Goal: Task Accomplishment & Management: Manage account settings

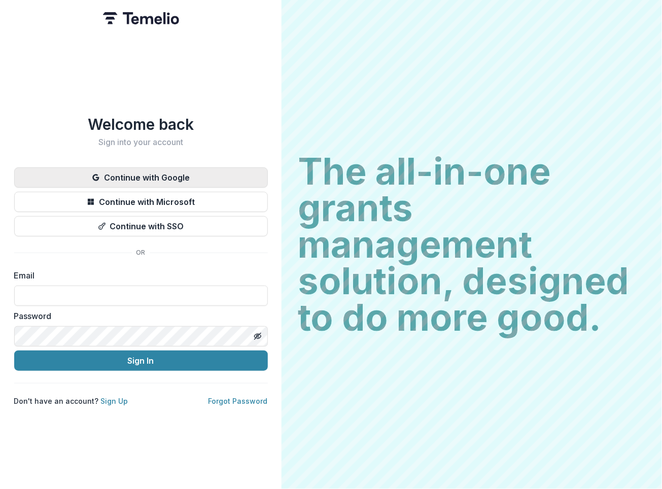
click at [176, 169] on button "Continue with Google" at bounding box center [141, 177] width 254 height 20
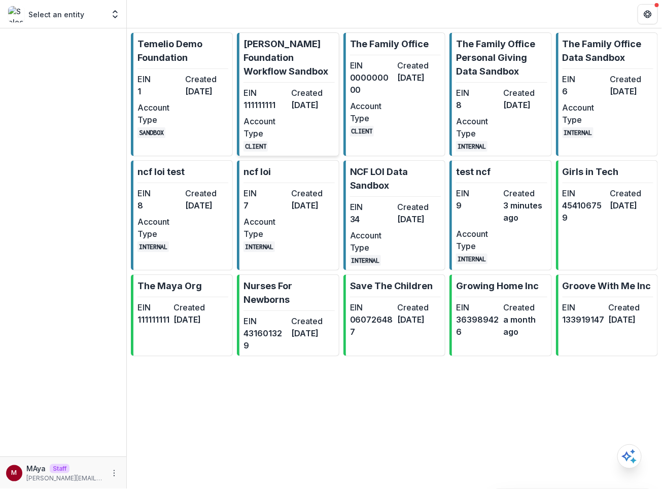
click at [279, 59] on p "[PERSON_NAME] Foundation Workflow Sandbox" at bounding box center [288, 57] width 91 height 41
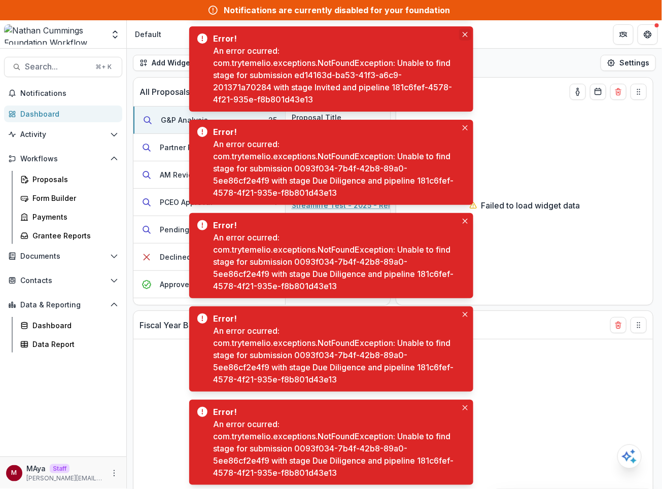
click at [464, 33] on icon "Close" at bounding box center [465, 34] width 5 height 5
click at [461, 38] on button "Close" at bounding box center [465, 34] width 12 height 12
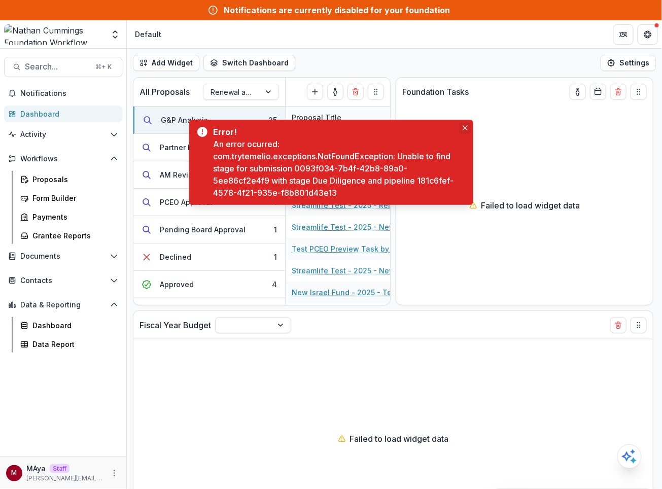
click at [464, 131] on button "Close" at bounding box center [465, 128] width 12 height 12
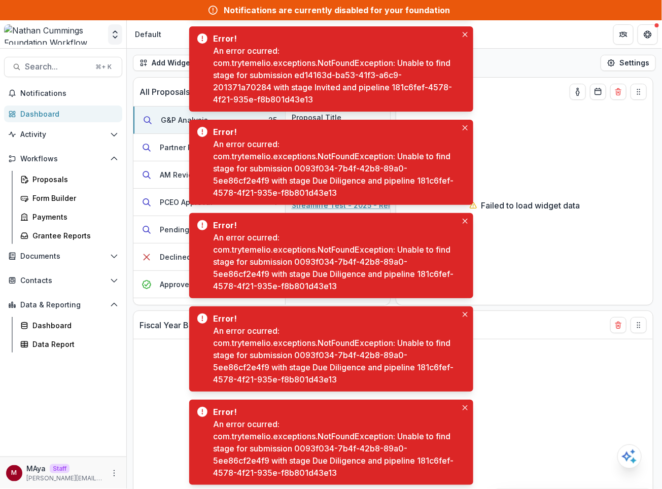
click at [113, 33] on icon "Open entity switcher" at bounding box center [115, 34] width 10 height 10
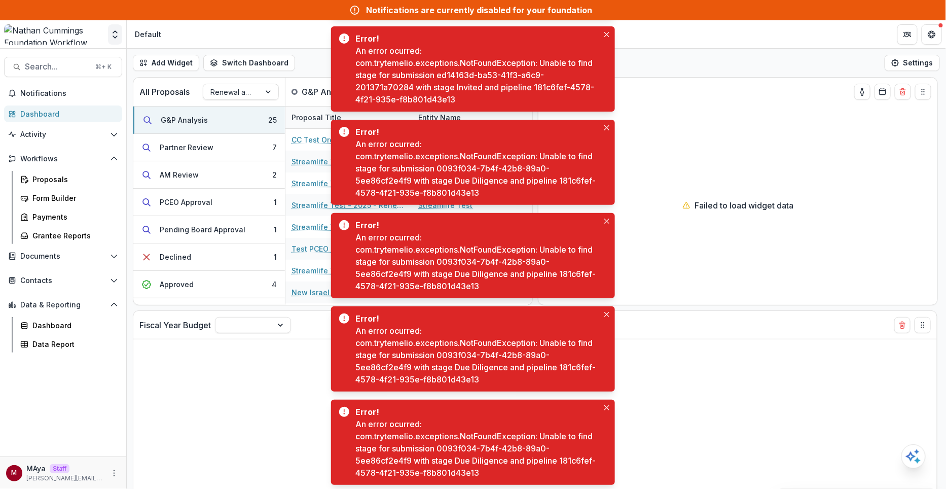
click at [116, 36] on icon "Open entity switcher" at bounding box center [115, 34] width 10 height 10
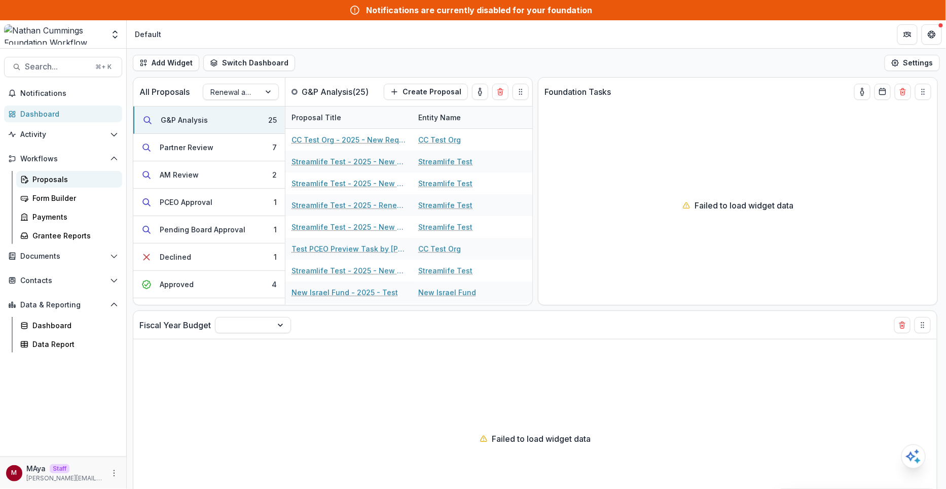
click at [49, 185] on link "Proposals" at bounding box center [69, 179] width 106 height 17
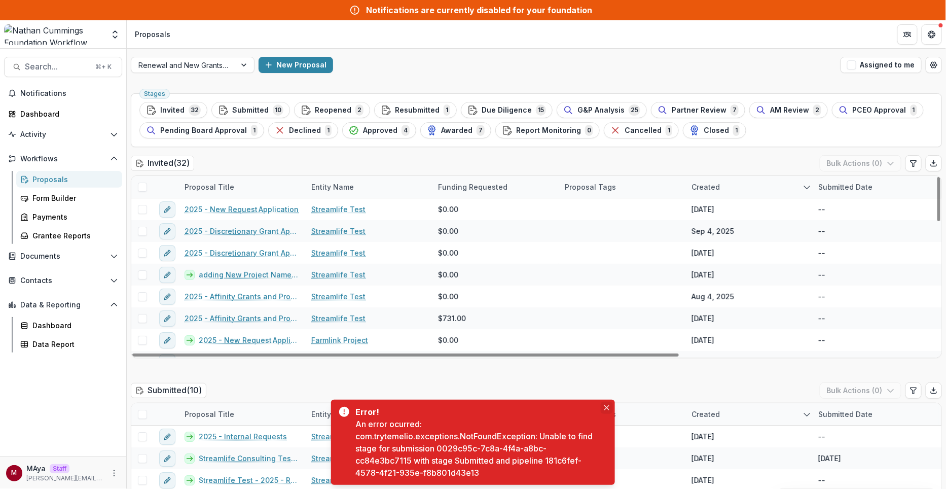
click at [607, 410] on icon "Close" at bounding box center [607, 407] width 5 height 5
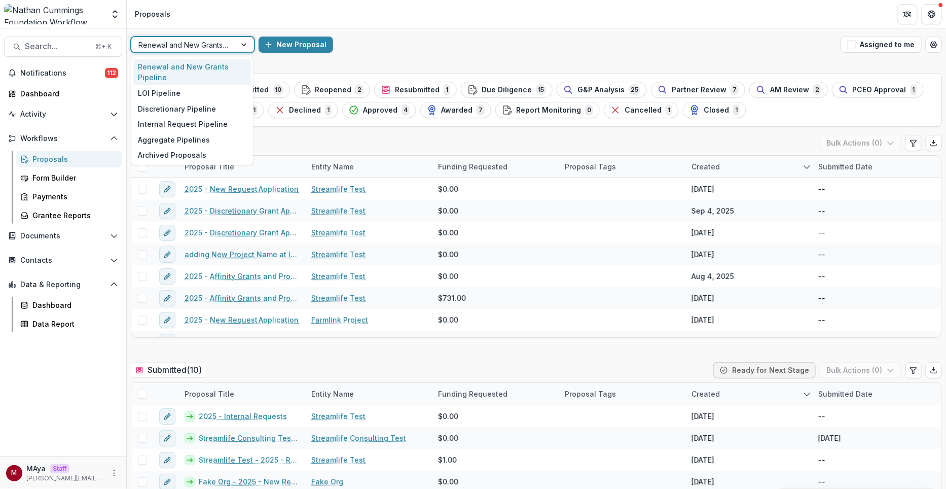
click at [178, 47] on div at bounding box center [183, 45] width 90 height 13
click at [173, 86] on div "LOI Pipeline" at bounding box center [192, 93] width 118 height 16
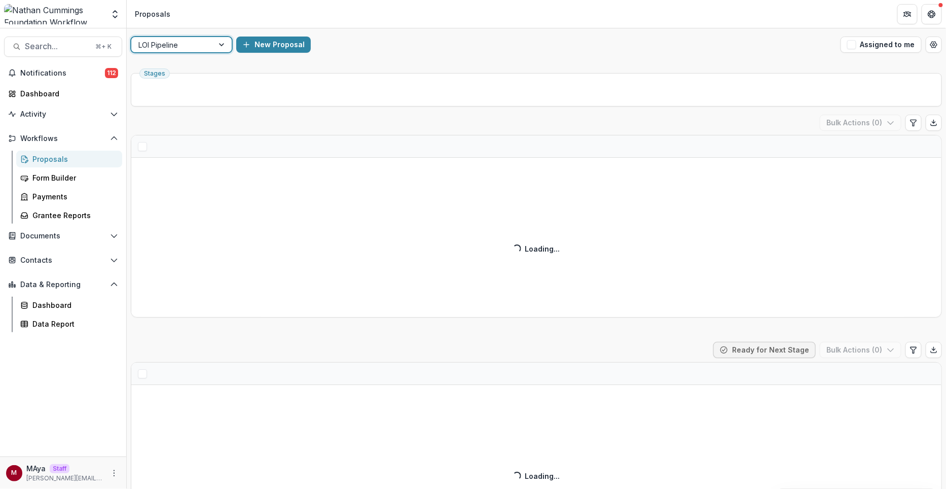
click at [546, 83] on ul "Stages" at bounding box center [536, 90] width 794 height 16
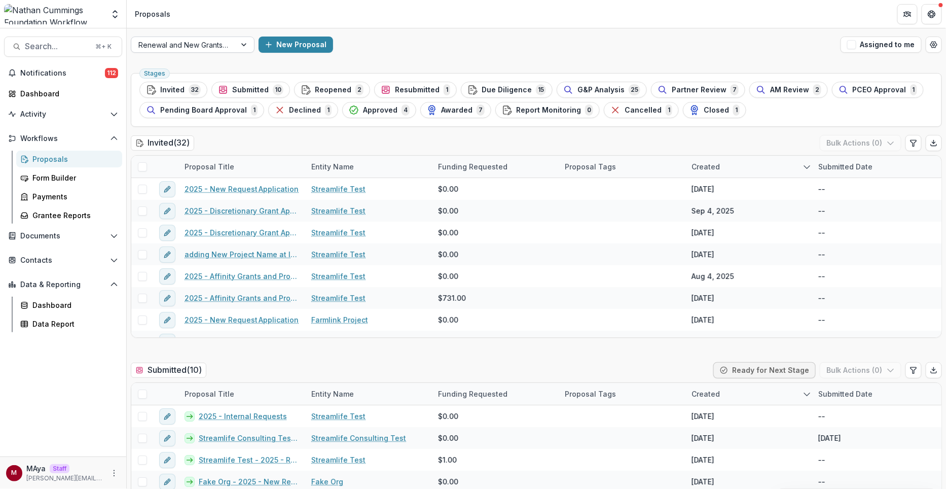
click at [227, 51] on div "Renewal and New Grants Pipeline" at bounding box center [183, 45] width 104 height 15
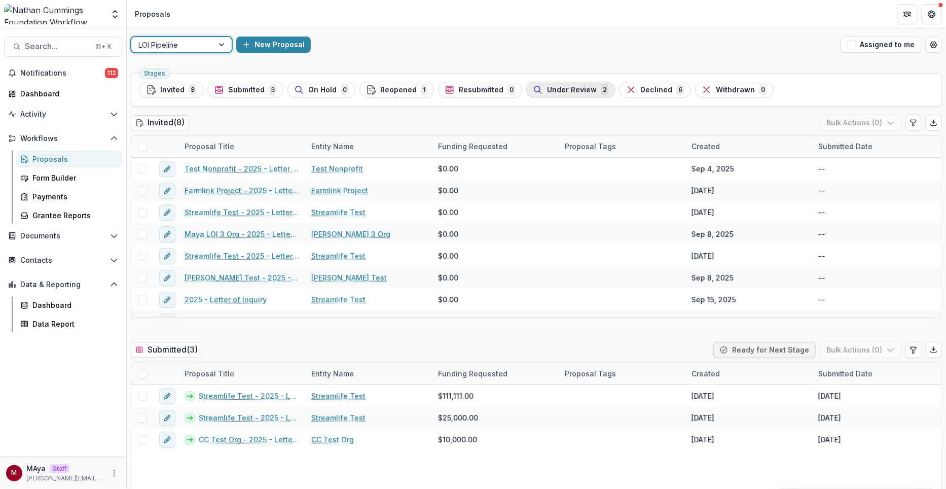
click at [558, 91] on span "Under Review" at bounding box center [572, 90] width 50 height 9
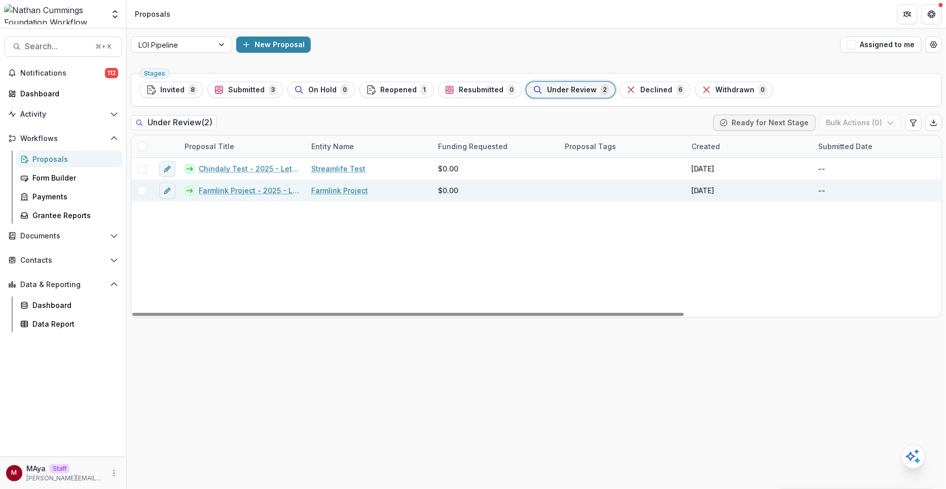
click at [222, 191] on link "Farmlink Project - 2025 - Letter of Inquiry" at bounding box center [249, 190] width 100 height 11
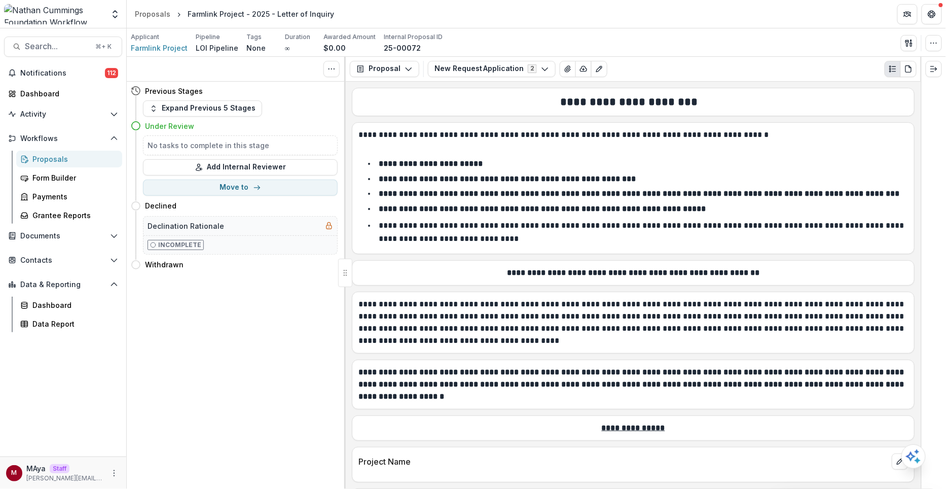
click at [234, 302] on div "Tasks 0 Show Cancelled Tasks Previous Stages Expand Previous 5 Stages Under Rev…" at bounding box center [236, 273] width 219 height 433
click at [236, 189] on button "Move to" at bounding box center [240, 188] width 195 height 16
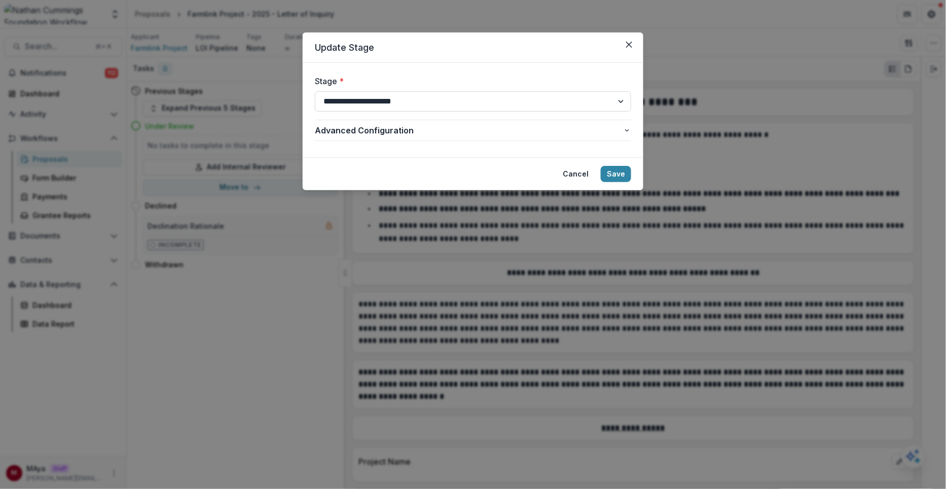
click at [384, 100] on select "**********" at bounding box center [473, 101] width 316 height 20
select select "********"
click at [315, 91] on select "**********" at bounding box center [473, 101] width 316 height 20
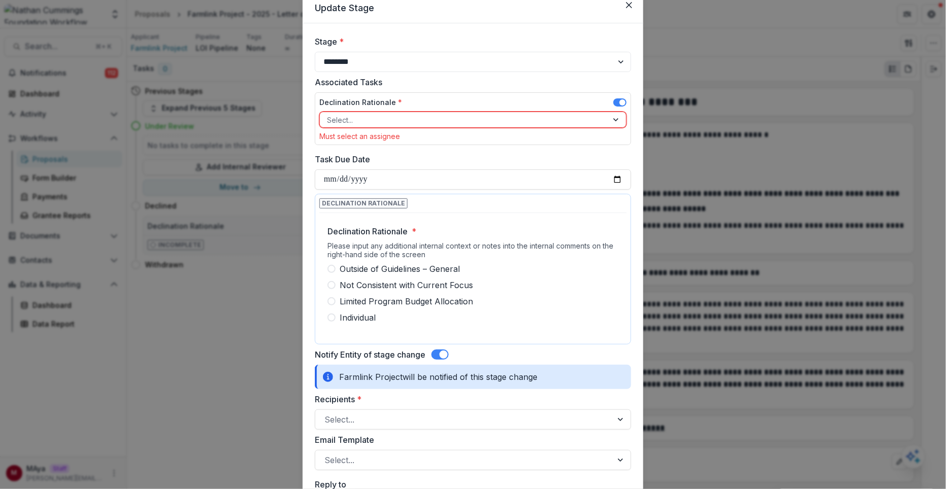
scroll to position [114, 0]
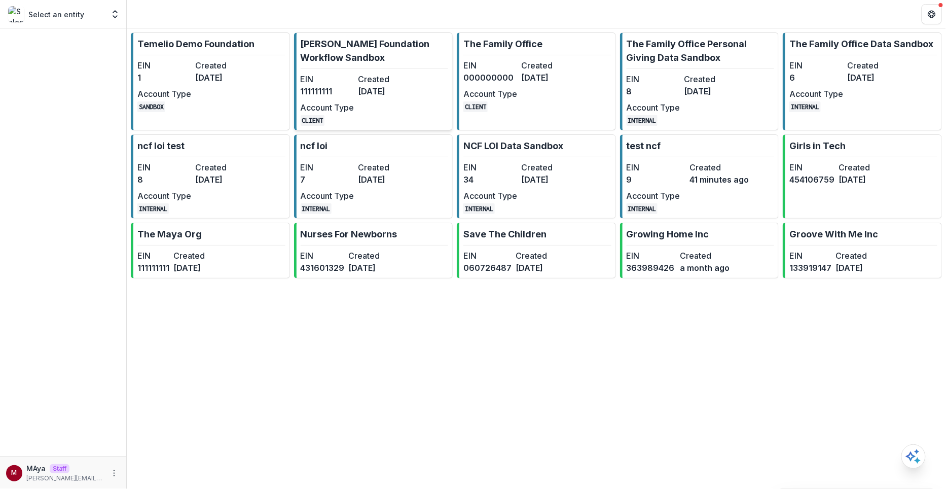
click at [349, 68] on link "[PERSON_NAME] Foundation Workflow Sandbox EIN [US_EMPLOYER_IDENTIFICATION_NUMBE…" at bounding box center [373, 81] width 159 height 98
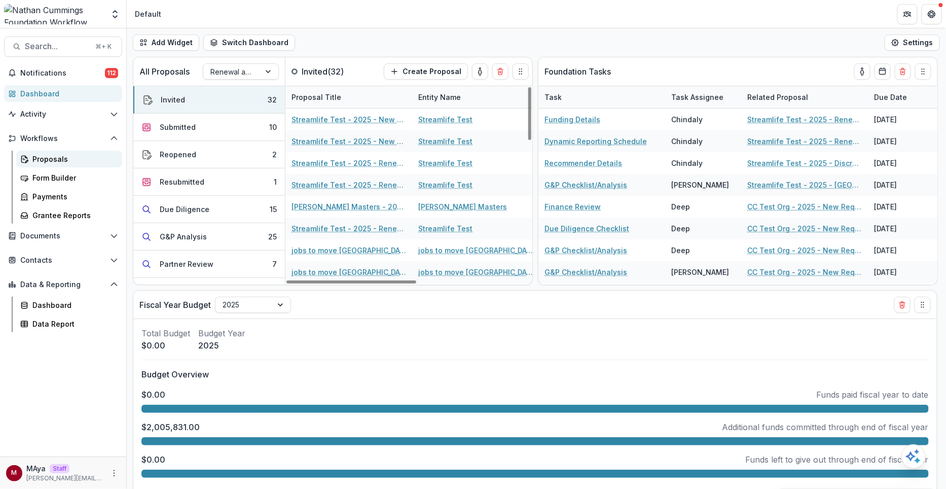
click at [72, 166] on link "Proposals" at bounding box center [69, 159] width 106 height 17
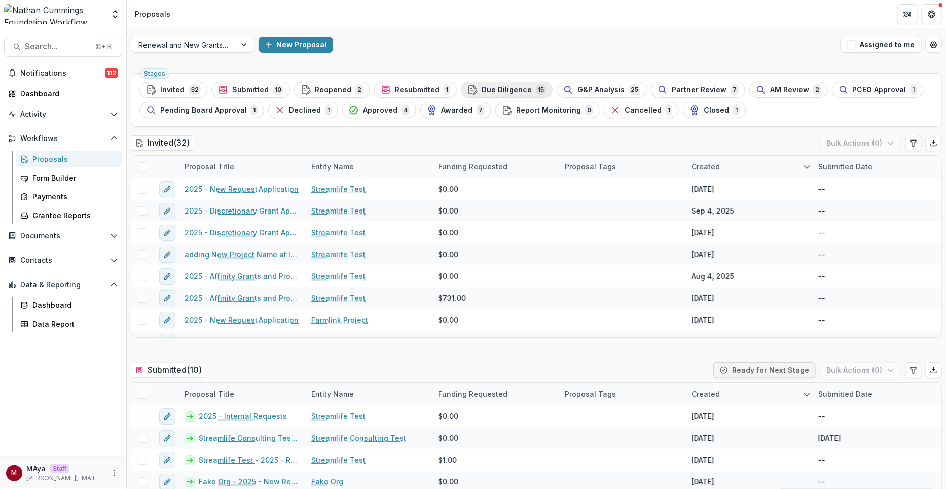
click at [519, 89] on span "Due Diligence" at bounding box center [507, 90] width 50 height 9
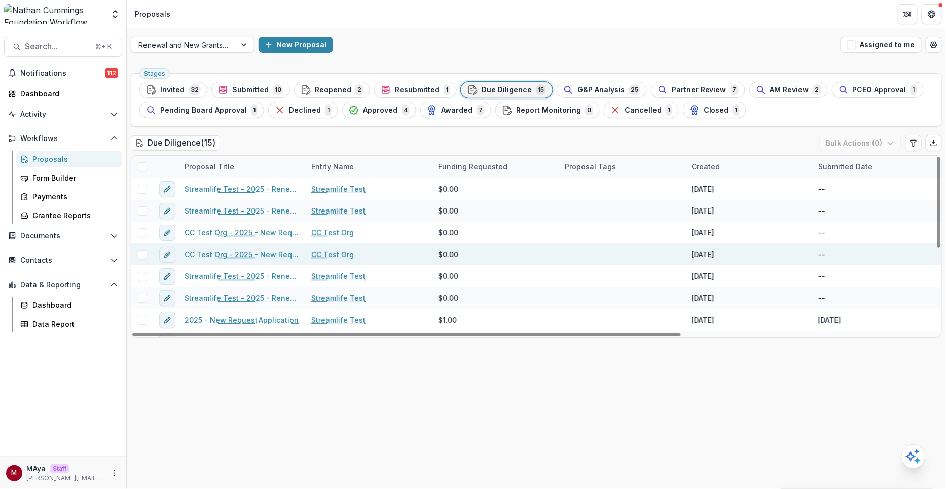
click at [241, 250] on link "CC Test Org - 2025 - New Request Application" at bounding box center [242, 254] width 115 height 11
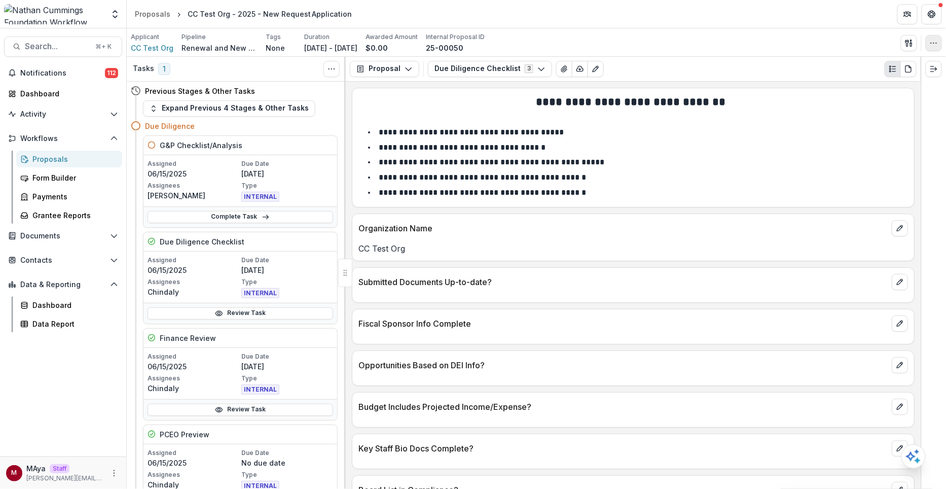
click at [929, 44] on button "button" at bounding box center [934, 43] width 16 height 16
click at [884, 86] on button "Change History" at bounding box center [885, 82] width 109 height 17
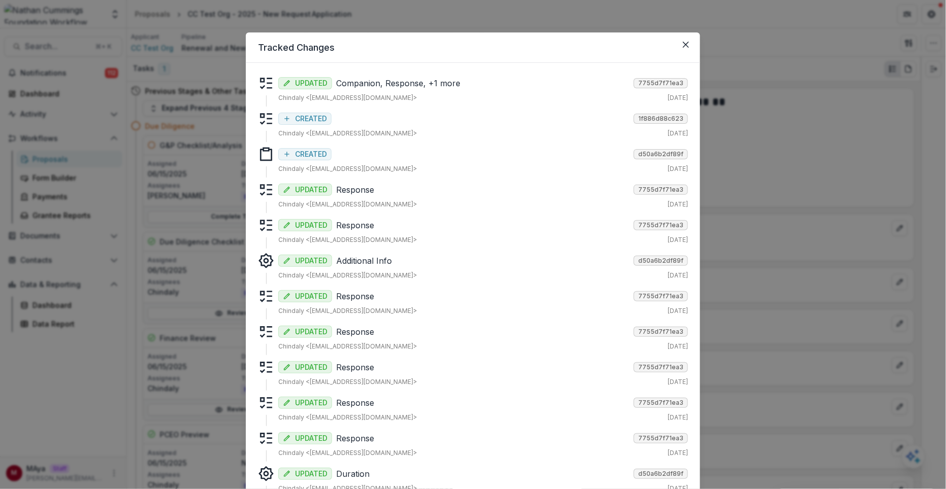
click at [370, 193] on p "Response" at bounding box center [483, 190] width 294 height 12
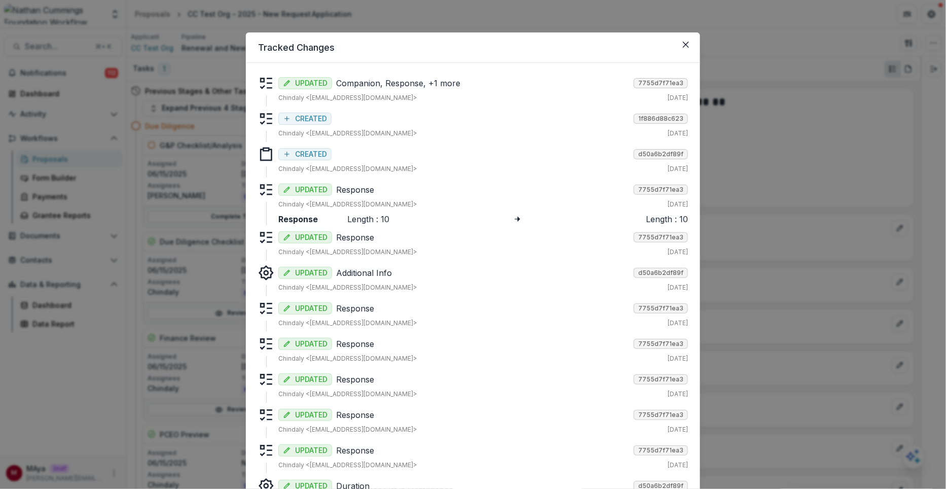
click at [370, 193] on p "Response" at bounding box center [483, 190] width 294 height 12
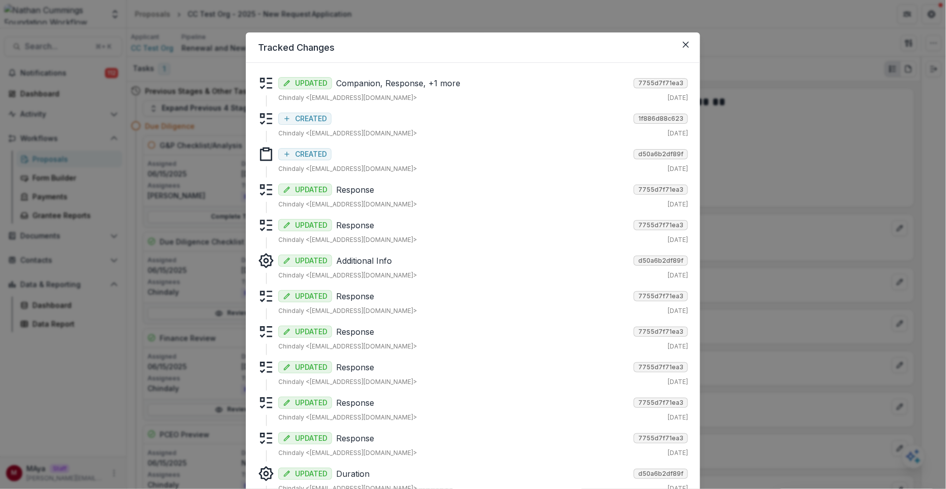
click at [361, 223] on p "Response" at bounding box center [483, 225] width 294 height 12
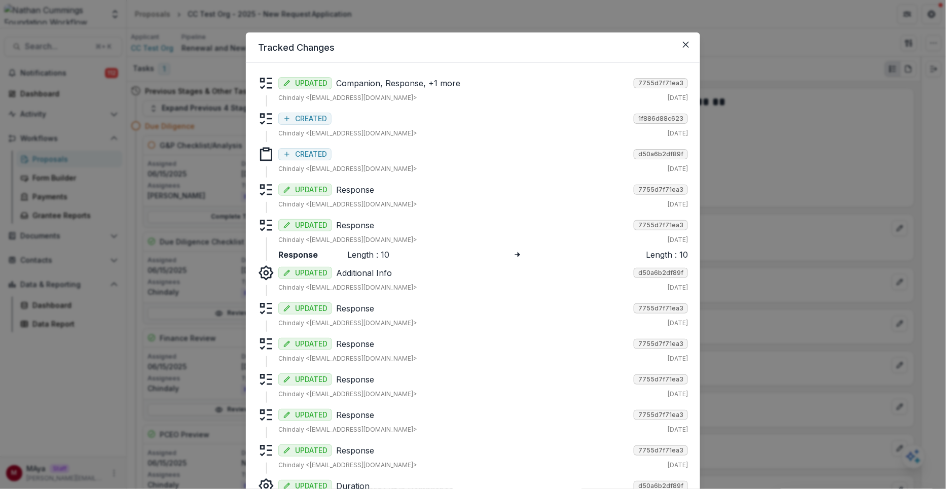
click at [361, 223] on p "Response" at bounding box center [483, 225] width 294 height 12
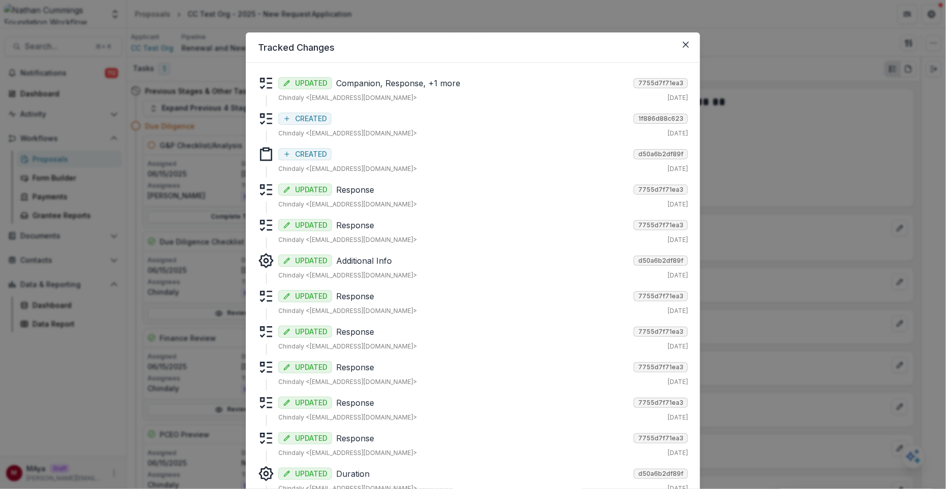
click at [361, 256] on p "Additional Info" at bounding box center [483, 261] width 294 height 12
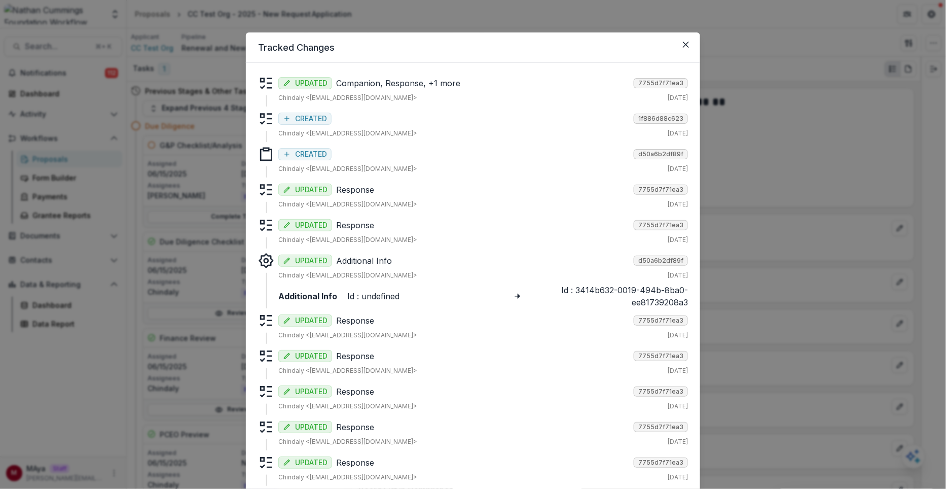
click at [361, 256] on p "Additional Info" at bounding box center [483, 261] width 294 height 12
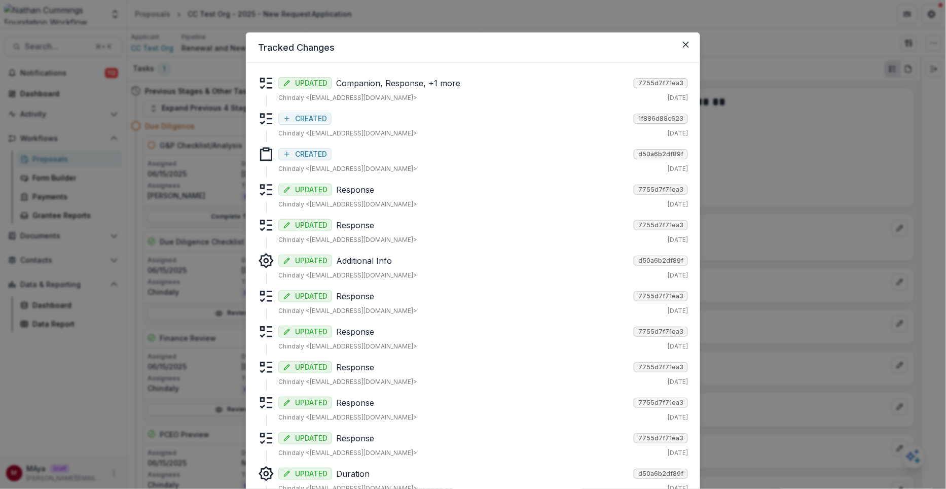
click at [355, 331] on p "Response" at bounding box center [483, 332] width 294 height 12
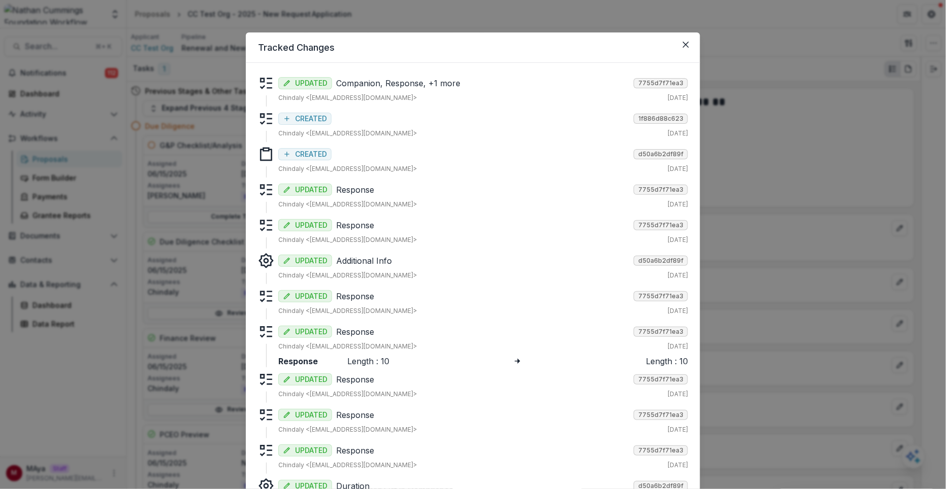
click at [355, 331] on p "Response" at bounding box center [483, 332] width 294 height 12
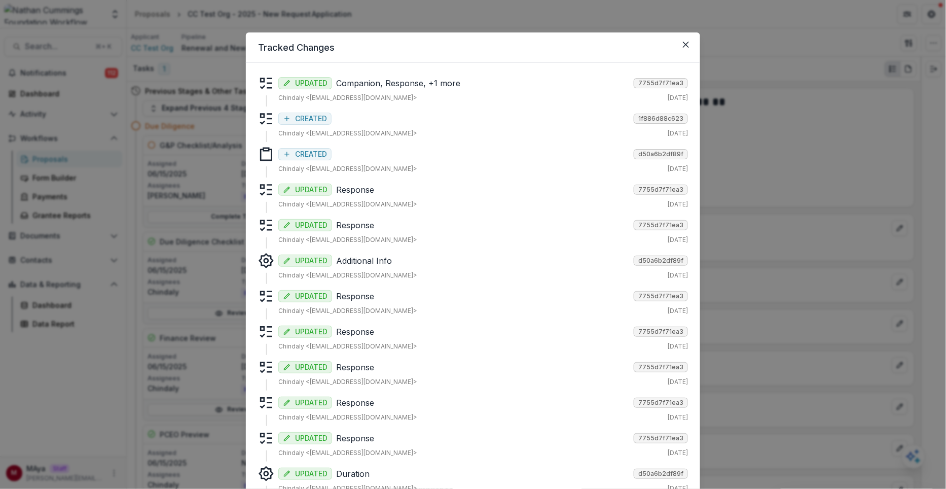
click at [352, 369] on p "Response" at bounding box center [483, 367] width 294 height 12
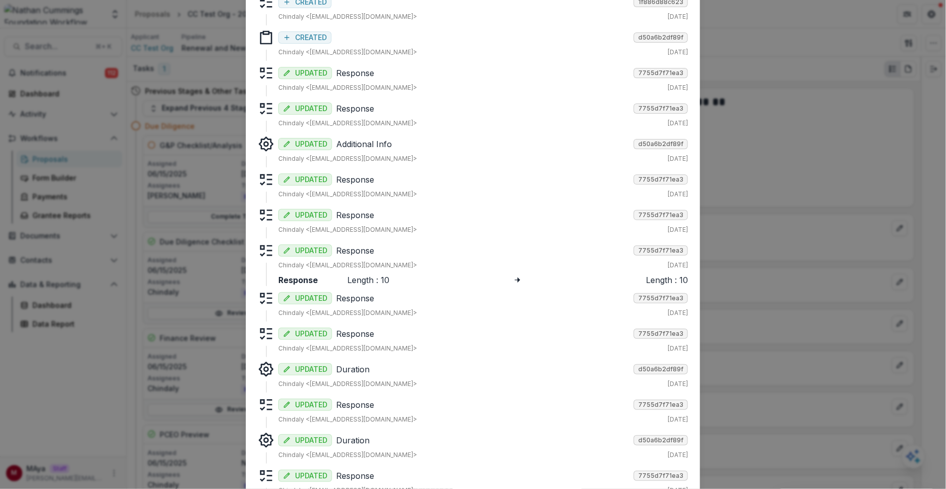
scroll to position [117, 0]
click at [352, 369] on p "Duration" at bounding box center [483, 369] width 294 height 12
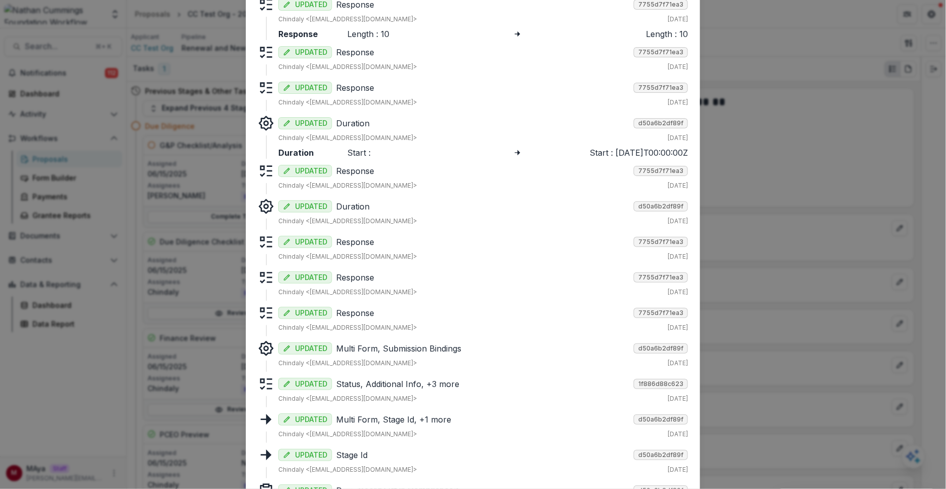
scroll to position [364, 0]
click at [362, 348] on p "Multi Form, Submission Bindings" at bounding box center [483, 347] width 294 height 12
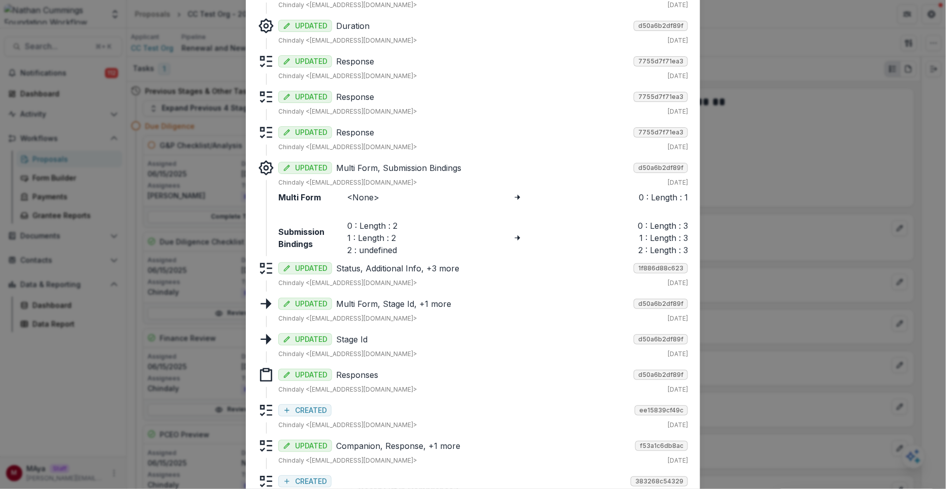
scroll to position [543, 0]
click at [375, 267] on p "Status, Additional Info, +3 more" at bounding box center [483, 269] width 294 height 12
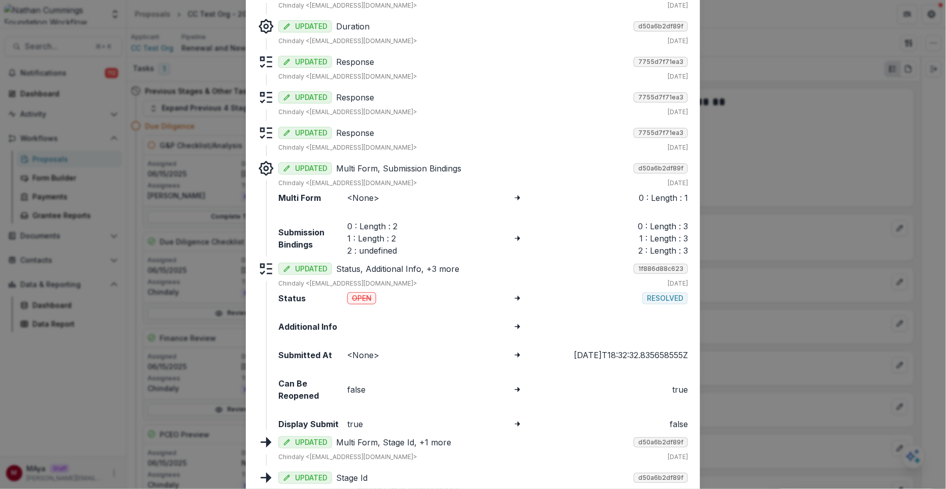
click at [375, 267] on p "Status, Additional Info, +3 more" at bounding box center [483, 269] width 294 height 12
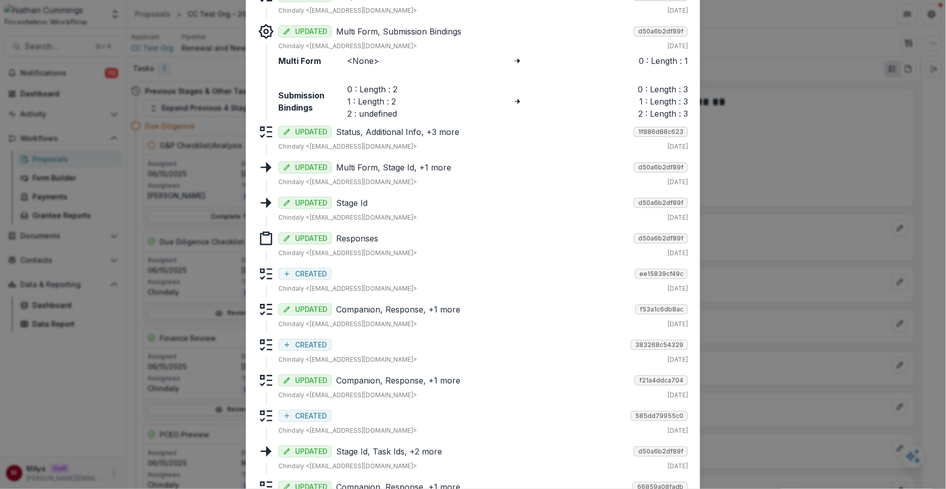
scroll to position [679, 0]
click at [384, 242] on p "Responses" at bounding box center [483, 239] width 294 height 12
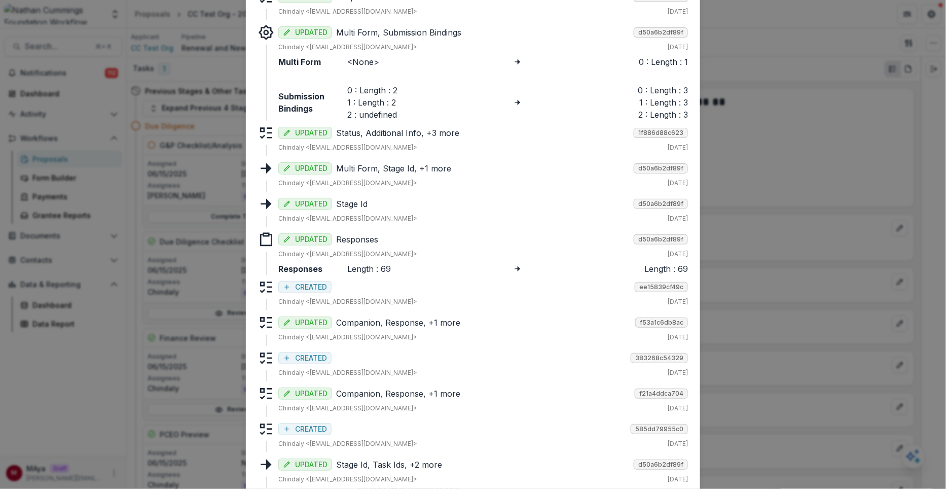
click at [195, 187] on div "Tracked Changes Task UPDATED Companion, Response, +1 more 7755d7f71ea3 Chindaly…" at bounding box center [473, 244] width 946 height 489
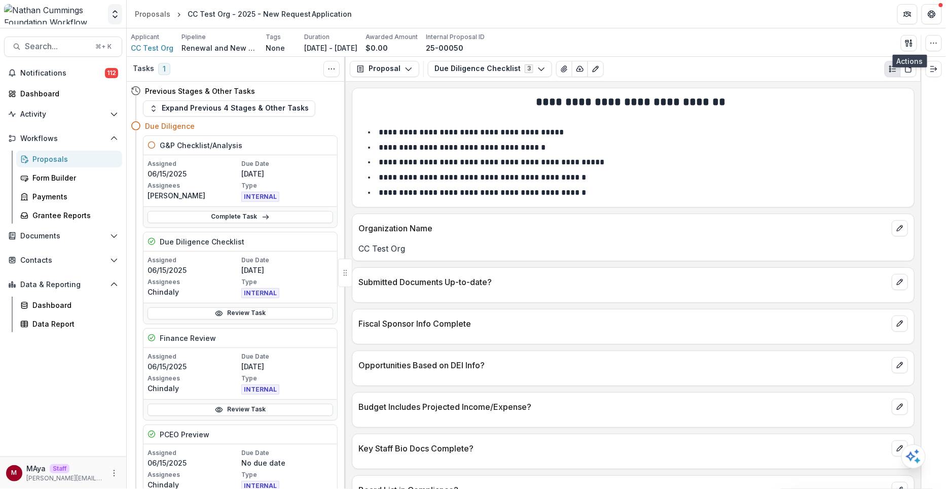
click at [120, 21] on button "Open entity switcher" at bounding box center [115, 14] width 14 height 20
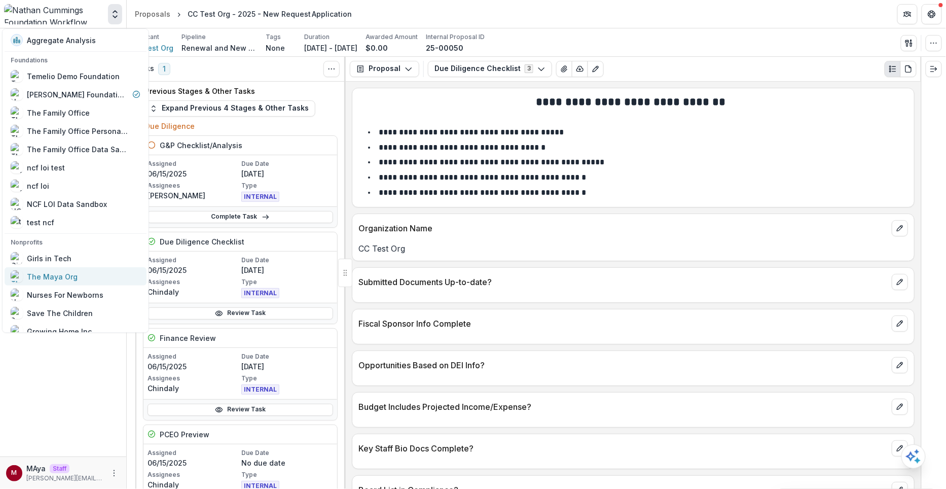
scroll to position [48, 0]
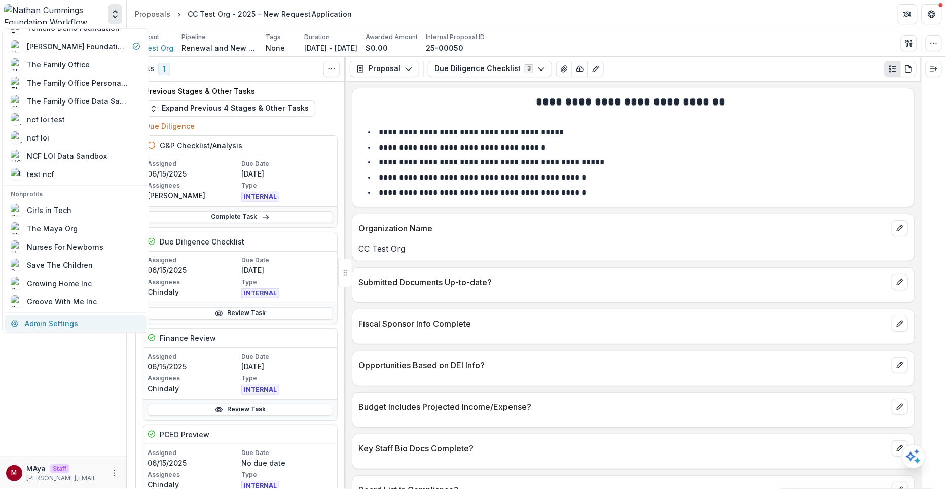
click at [33, 330] on link "Admin Settings" at bounding box center [76, 323] width 142 height 17
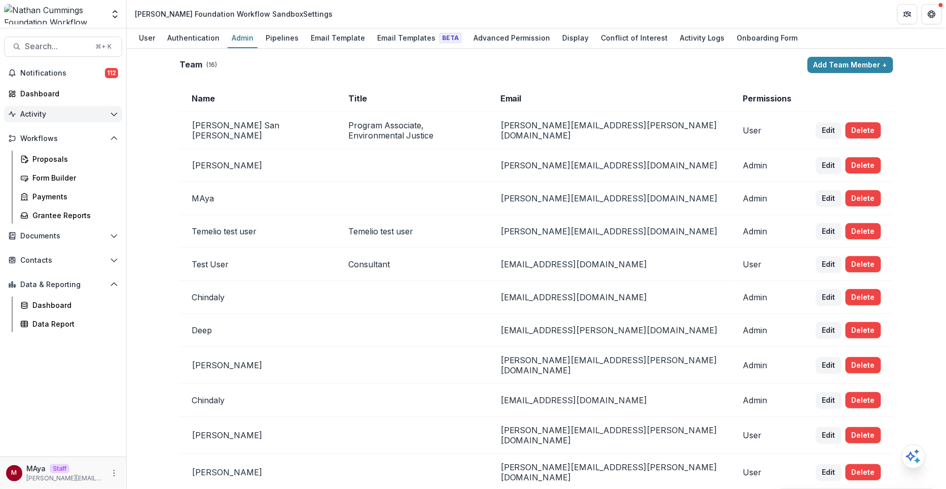
click at [60, 117] on span "Activity" at bounding box center [63, 114] width 86 height 9
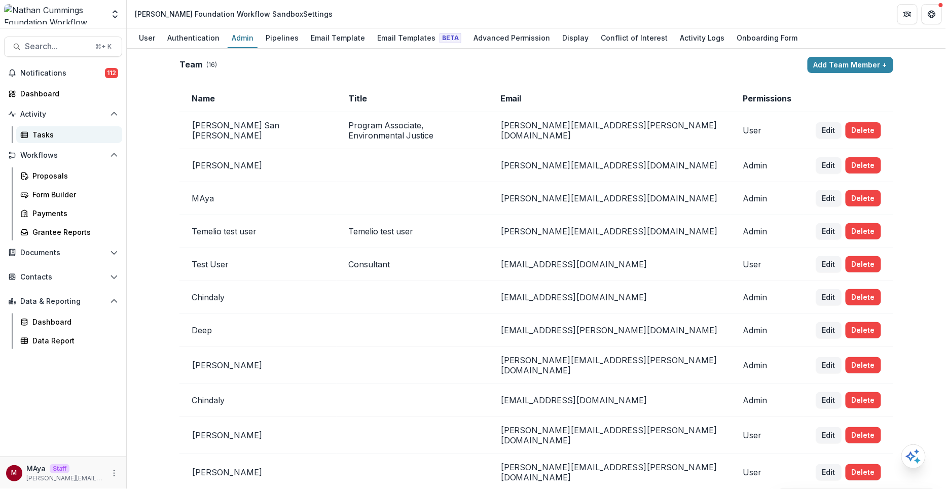
click at [54, 136] on div "Tasks" at bounding box center [73, 134] width 82 height 11
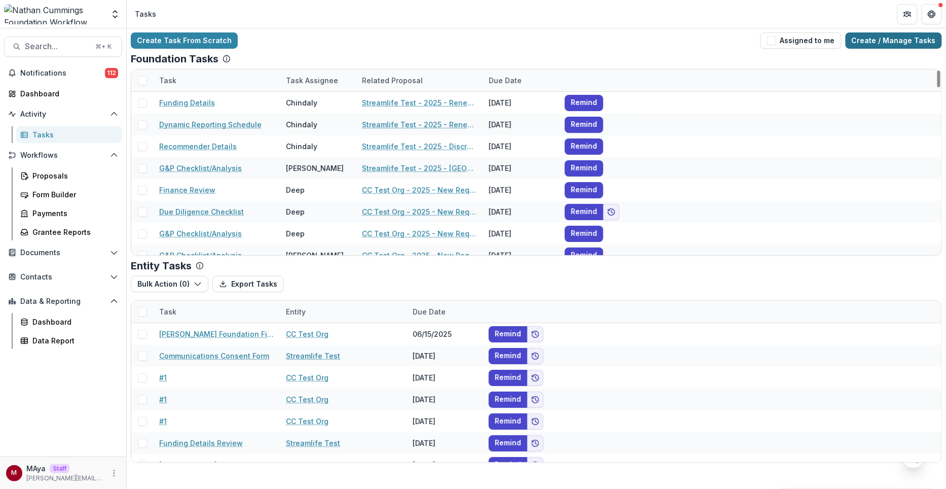
click at [878, 37] on link "Create / Manage Tasks" at bounding box center [894, 40] width 96 height 16
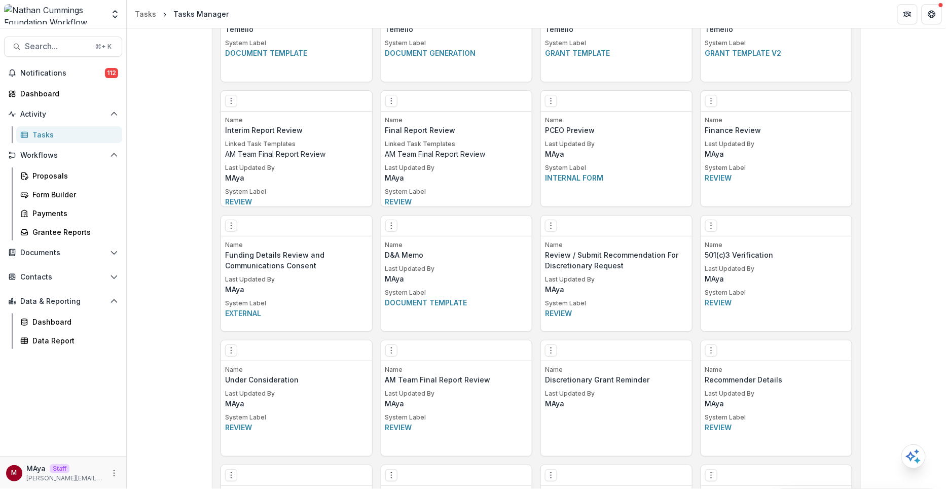
scroll to position [618, 0]
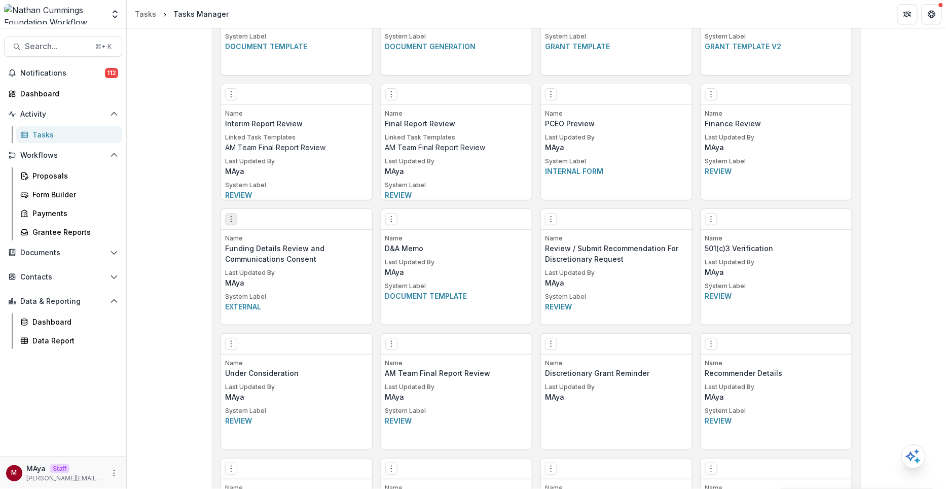
click at [231, 217] on icon "Options" at bounding box center [231, 219] width 8 height 8
click at [244, 234] on link "Edit" at bounding box center [288, 239] width 124 height 17
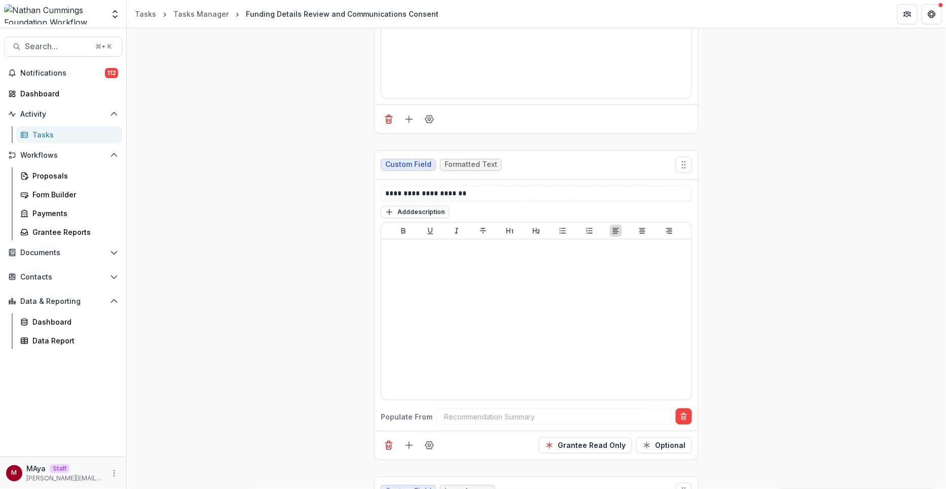
scroll to position [1144, 0]
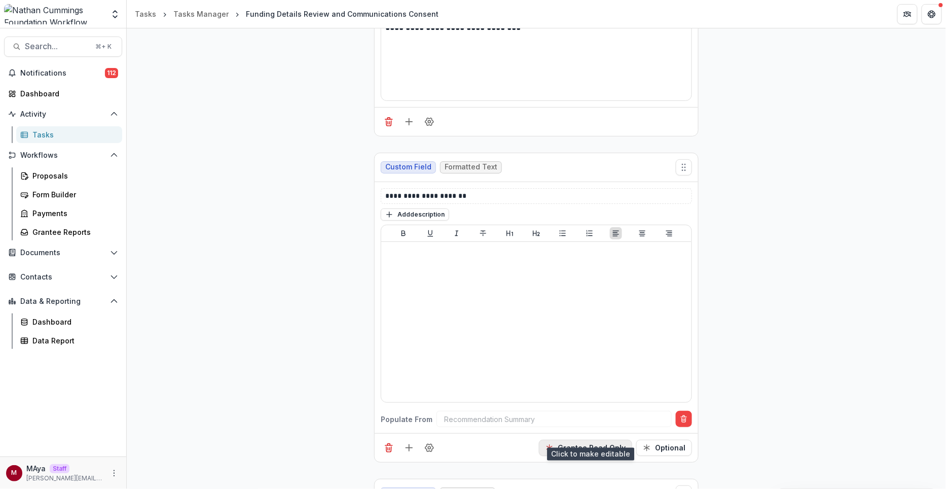
click at [549, 440] on button "Grantee Read Only" at bounding box center [585, 448] width 93 height 16
click at [528, 413] on div at bounding box center [554, 419] width 220 height 13
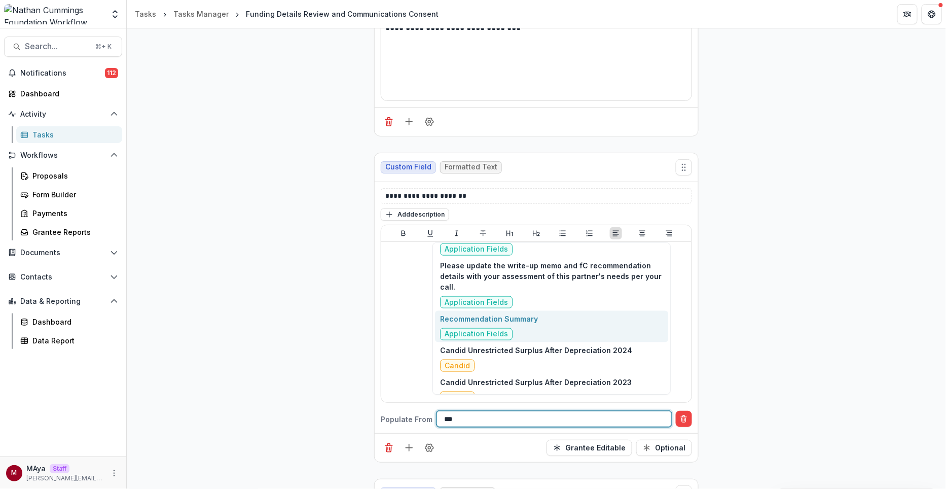
type input "****"
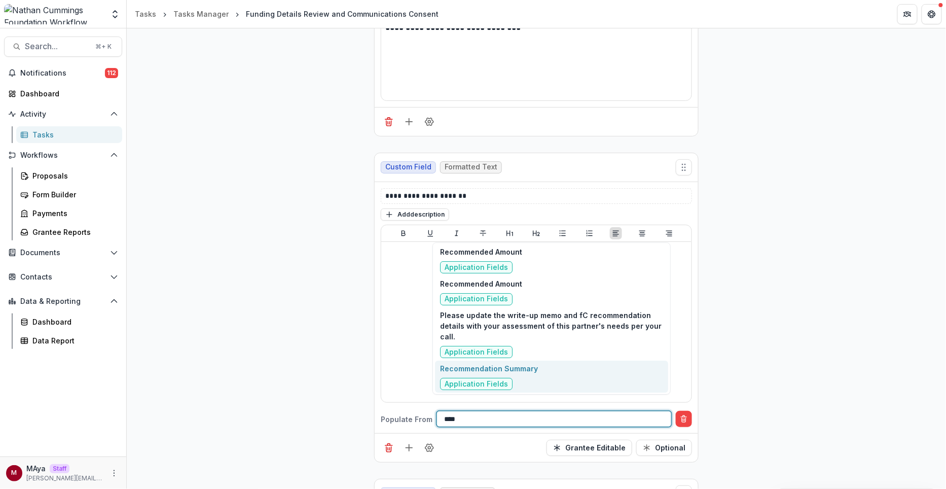
scroll to position [1, 0]
click at [546, 381] on div "Recommendation Summary Application Fields" at bounding box center [551, 377] width 233 height 32
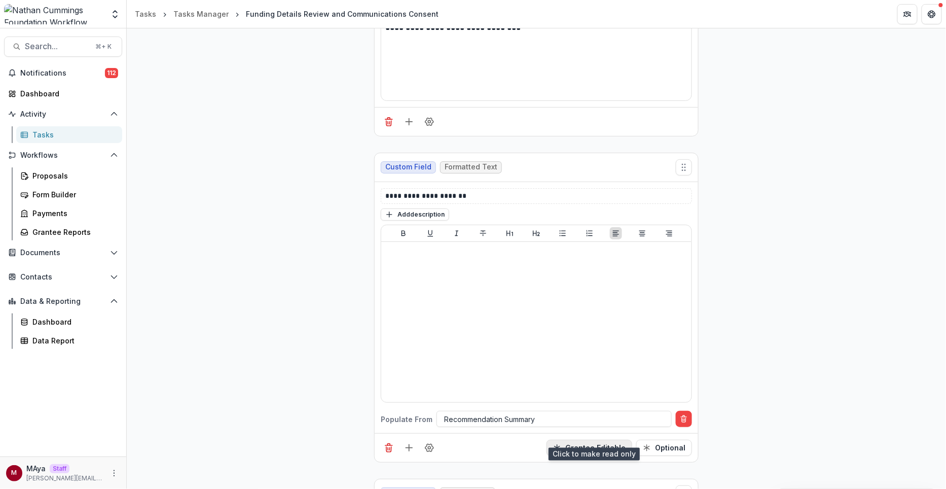
click at [582, 440] on button "Grantee Editable" at bounding box center [590, 448] width 86 height 16
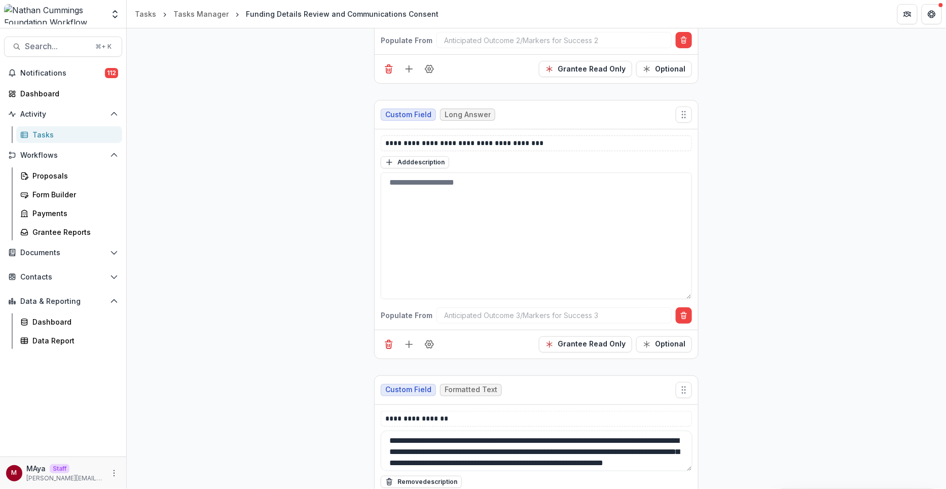
scroll to position [2134, 0]
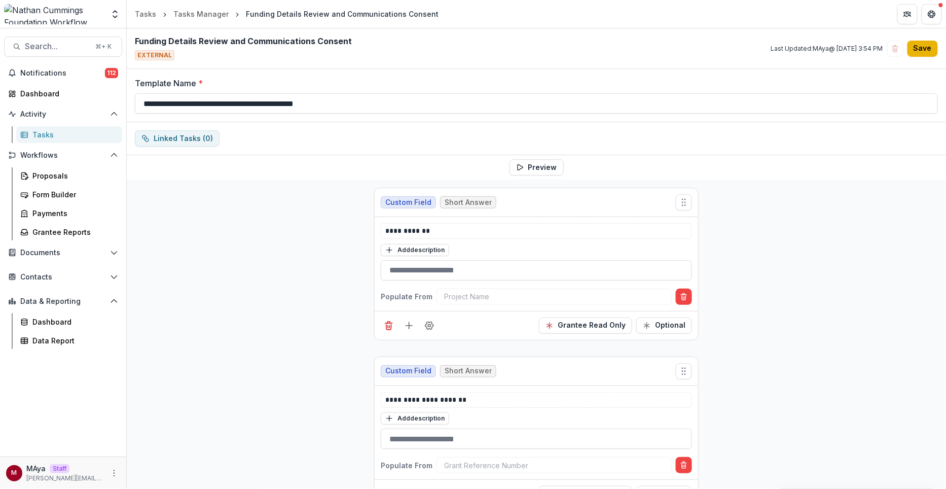
click at [921, 49] on button "Save" at bounding box center [923, 49] width 30 height 16
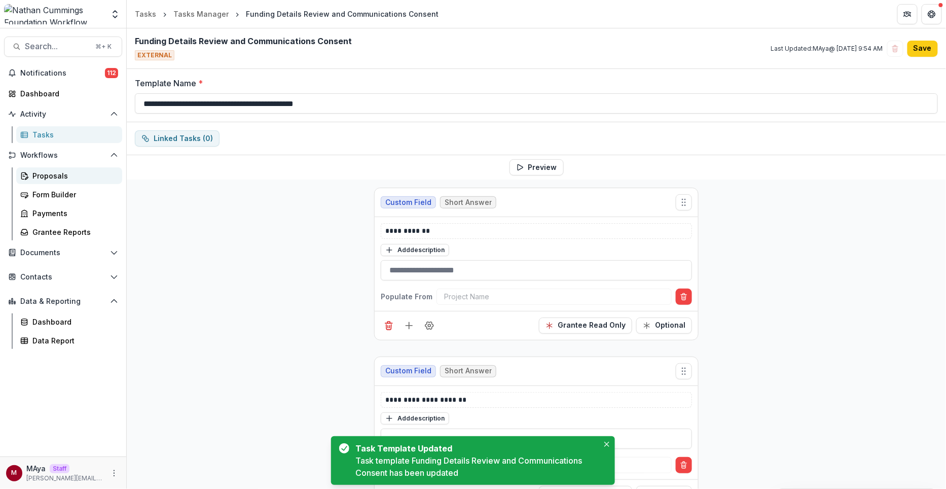
click at [65, 180] on div "Proposals" at bounding box center [73, 175] width 82 height 11
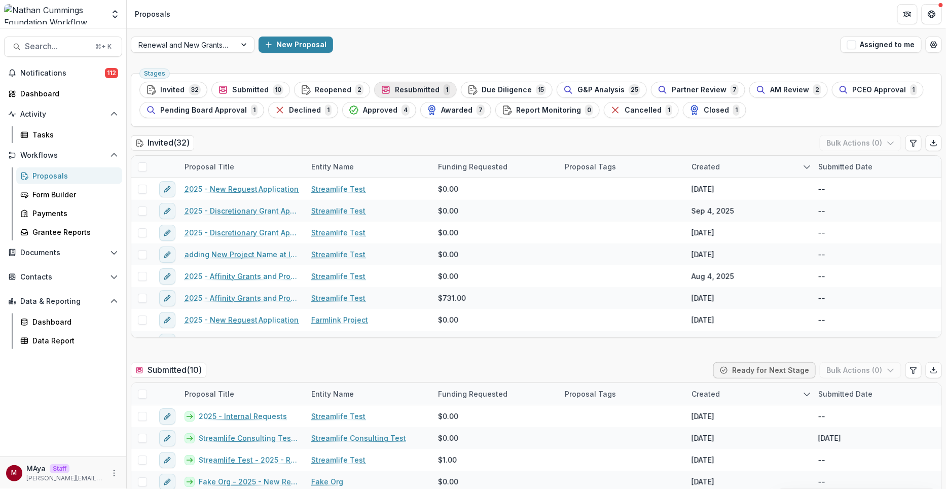
click at [395, 87] on span "Resubmitted" at bounding box center [417, 90] width 45 height 9
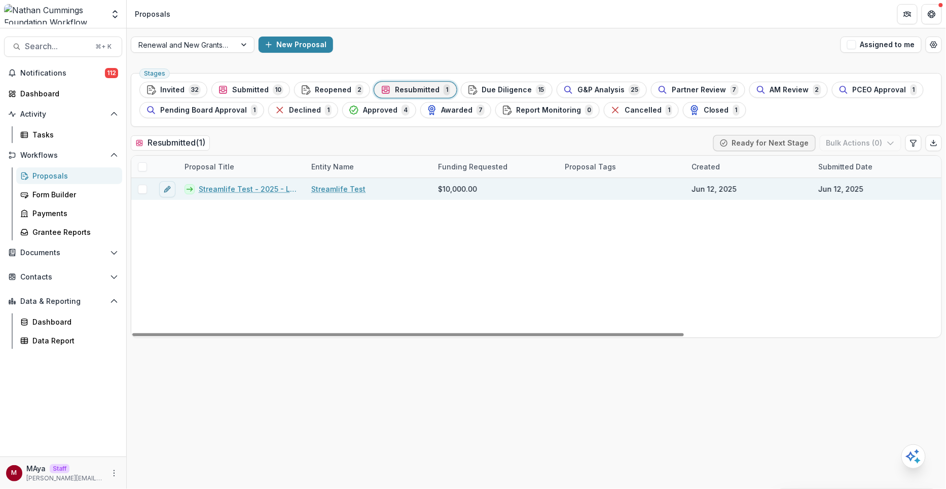
click at [260, 187] on link "Streamlife Test - 2025 - Letter of Inquiry" at bounding box center [249, 189] width 100 height 11
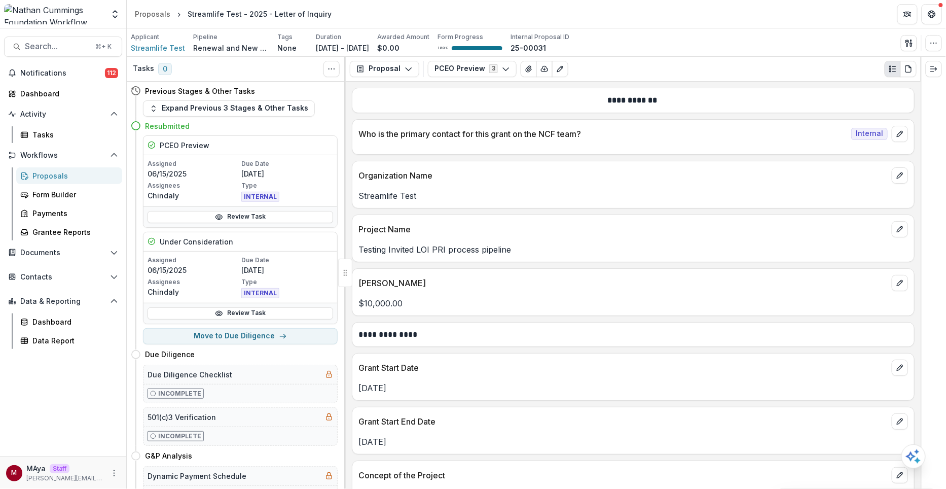
scroll to position [74, 0]
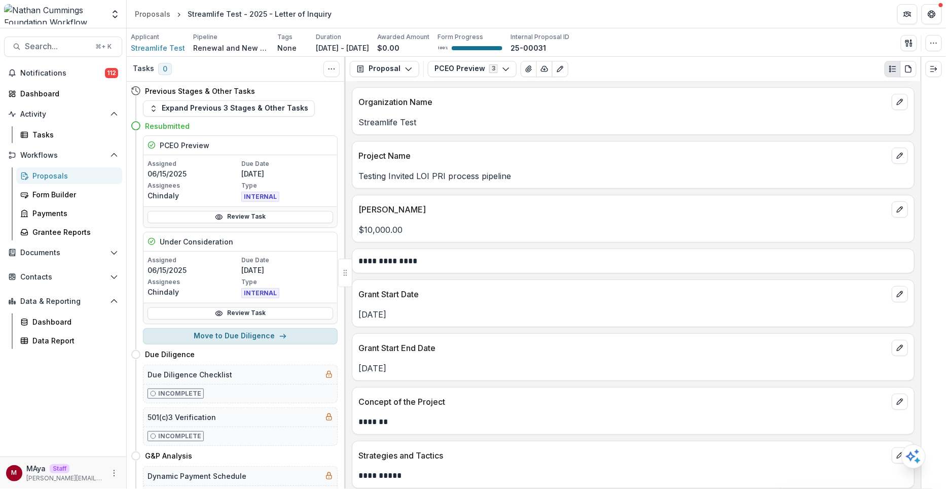
click at [283, 328] on button "Move to Due Diligence" at bounding box center [240, 336] width 195 height 16
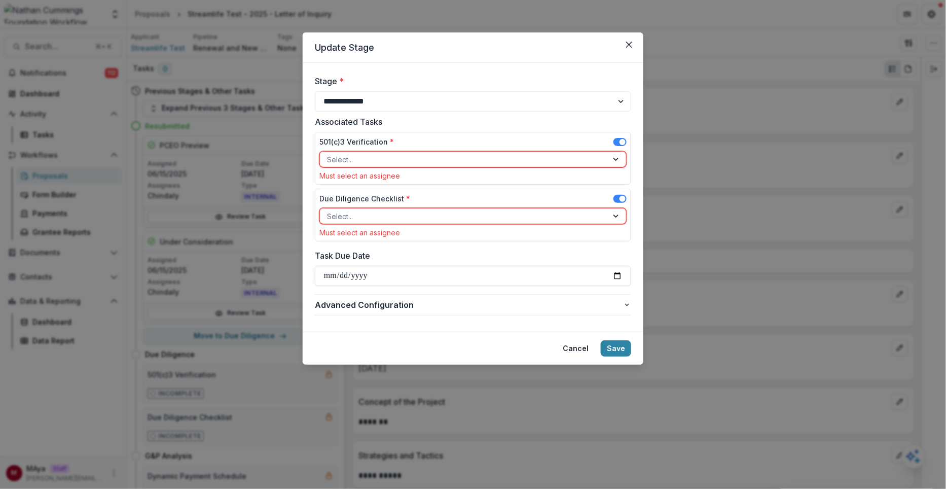
click at [421, 112] on div "**********" at bounding box center [473, 197] width 316 height 244
click at [421, 111] on select "**********" at bounding box center [473, 101] width 316 height 20
select select "**********"
click at [315, 91] on select "**********" at bounding box center [473, 101] width 316 height 20
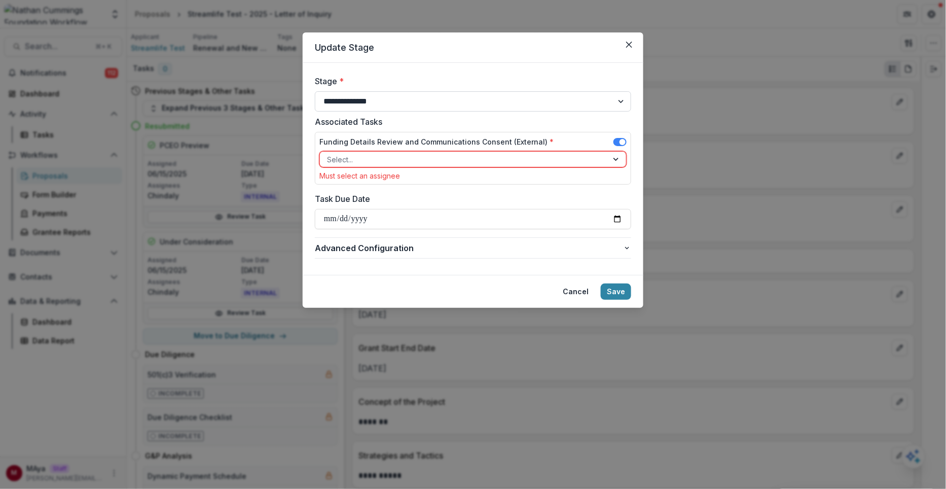
click at [415, 102] on select "**********" at bounding box center [473, 101] width 316 height 20
select select "**********"
click at [315, 91] on select "**********" at bounding box center [473, 101] width 316 height 20
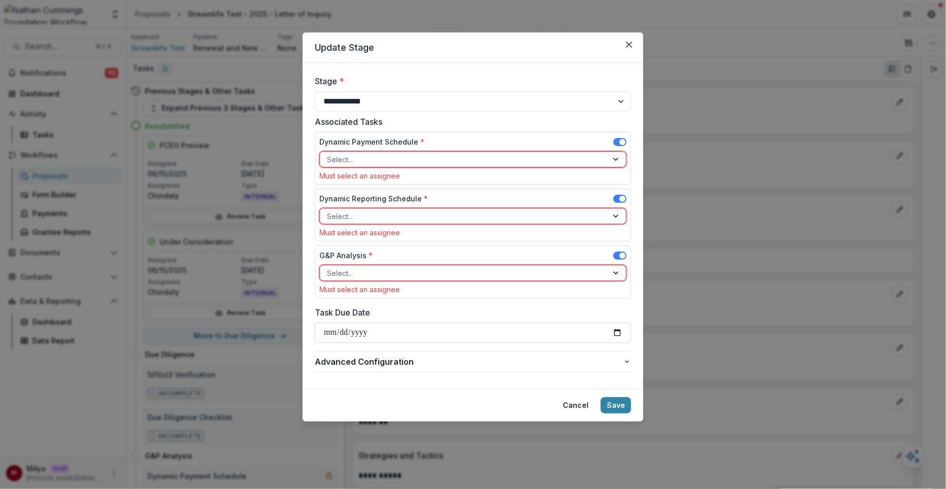
click at [618, 143] on span at bounding box center [620, 142] width 13 height 8
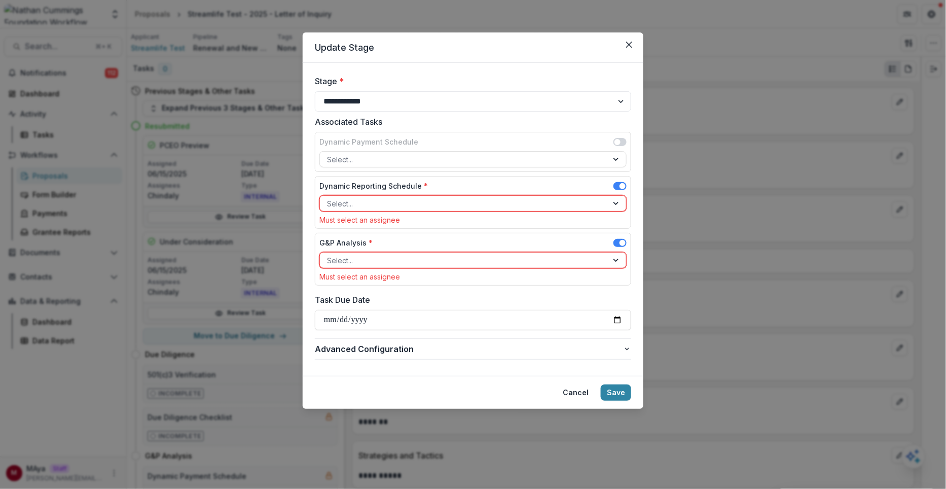
click at [623, 185] on span at bounding box center [623, 186] width 6 height 6
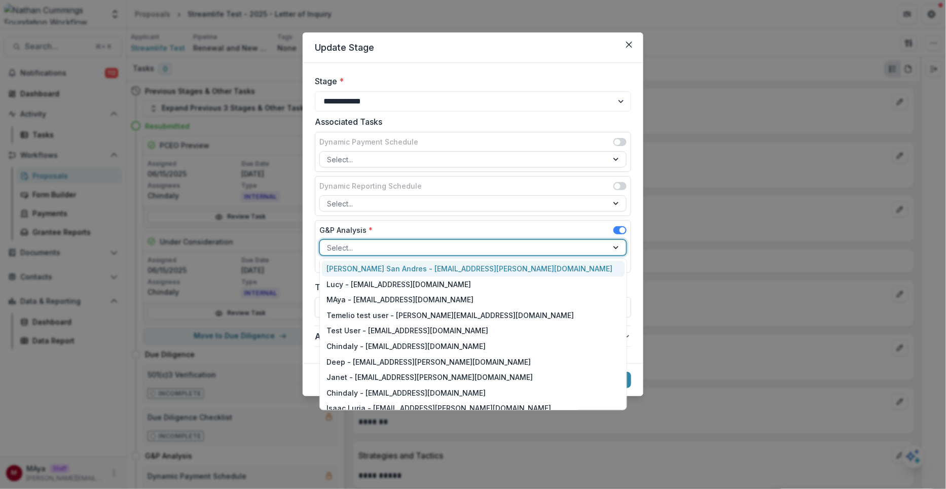
click at [502, 241] on div at bounding box center [464, 247] width 274 height 13
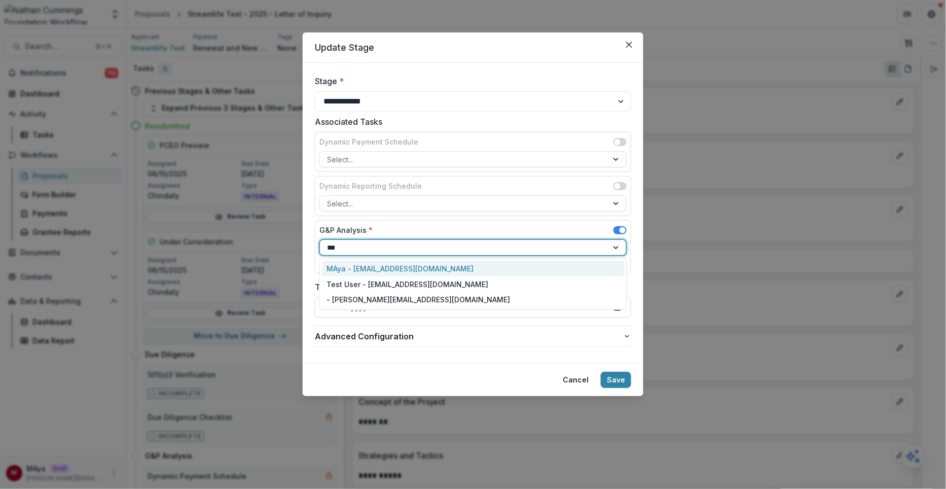
type input "****"
click at [472, 264] on div "MAya - maya@trytemelio.com" at bounding box center [473, 269] width 303 height 16
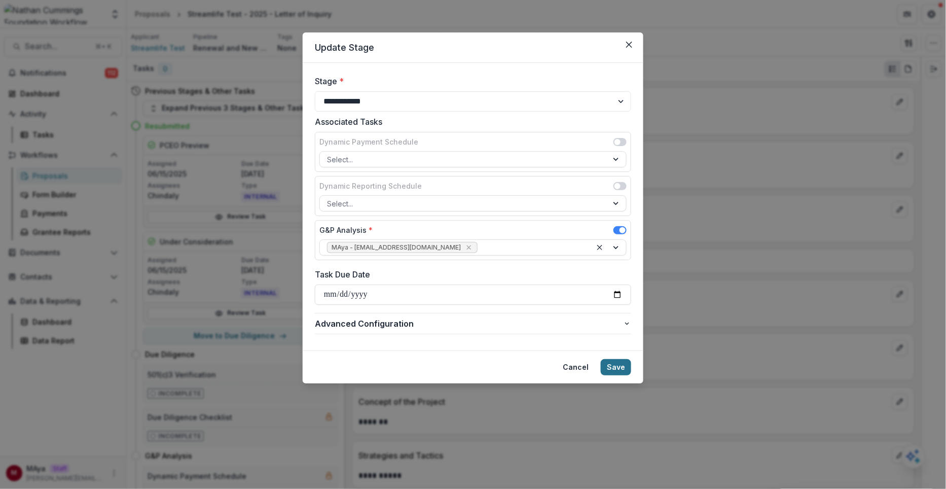
click at [622, 360] on button "Save" at bounding box center [616, 367] width 30 height 16
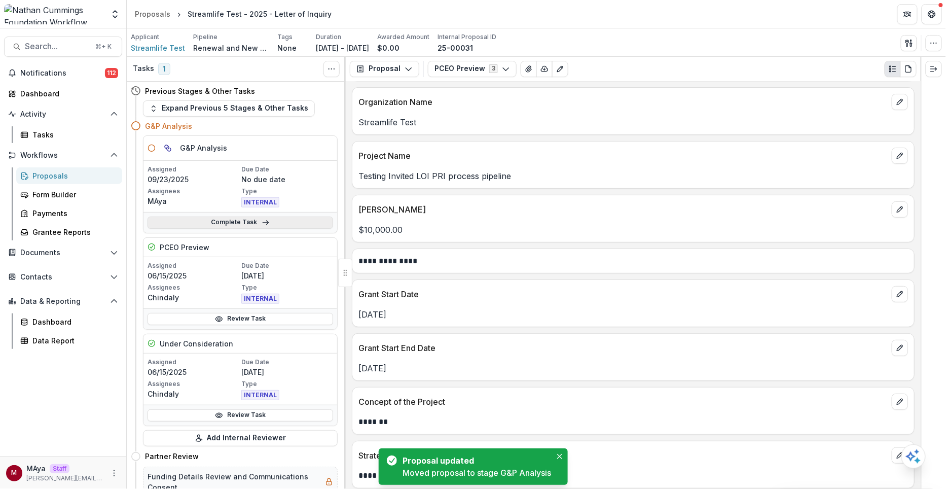
click at [257, 221] on link "Complete Task" at bounding box center [241, 223] width 186 height 12
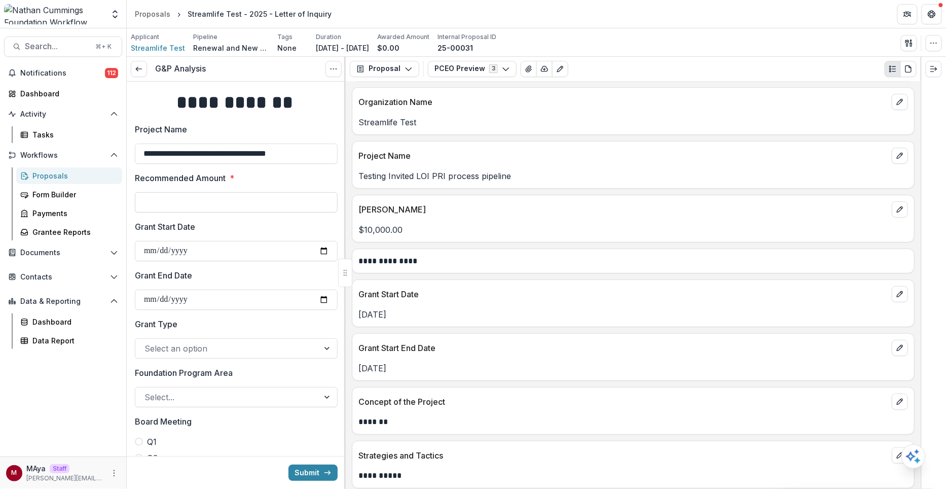
click at [253, 204] on input "Recommended Amount *" at bounding box center [236, 202] width 203 height 20
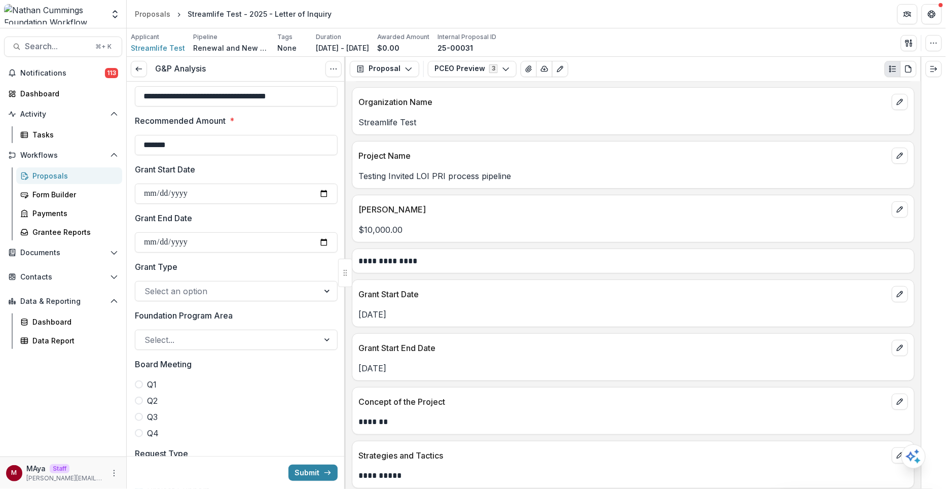
scroll to position [166, 0]
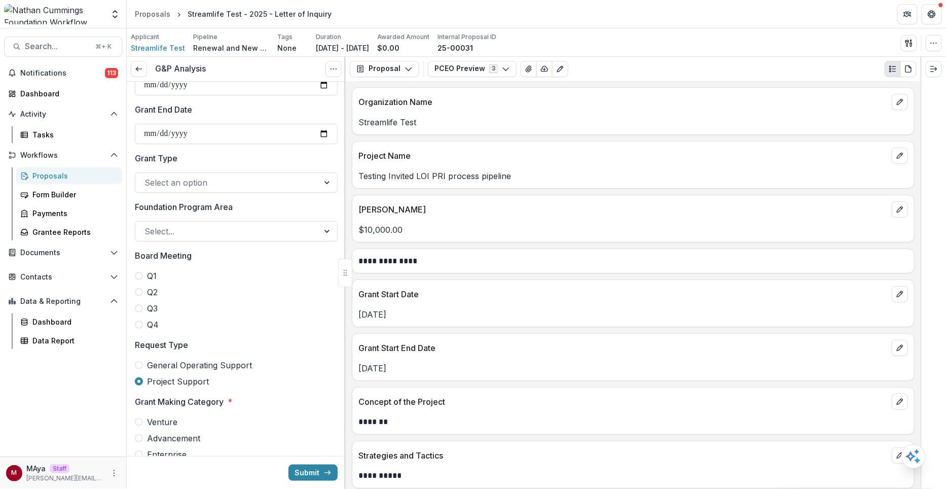
type input "*******"
click at [223, 178] on div at bounding box center [227, 182] width 165 height 14
click at [223, 160] on label "Grant Type" at bounding box center [233, 158] width 197 height 12
click at [147, 176] on input "Grant Type" at bounding box center [146, 182] width 3 height 12
click at [207, 224] on div at bounding box center [227, 231] width 165 height 14
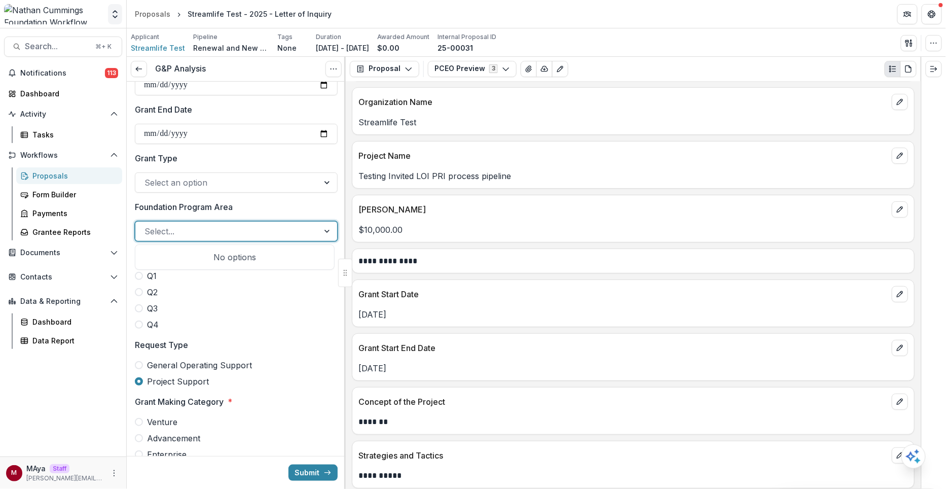
click at [120, 9] on icon "Open entity switcher" at bounding box center [115, 14] width 10 height 10
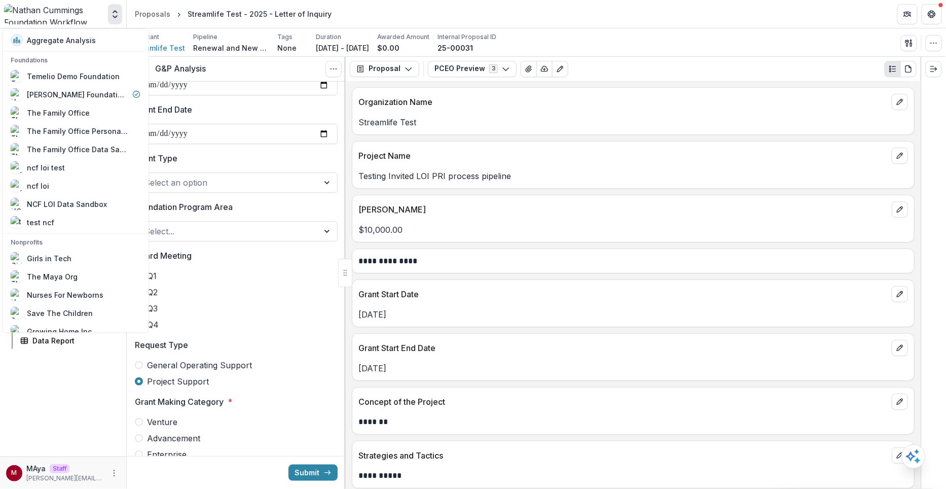
click at [120, 9] on icon "Open entity switcher" at bounding box center [115, 14] width 10 height 10
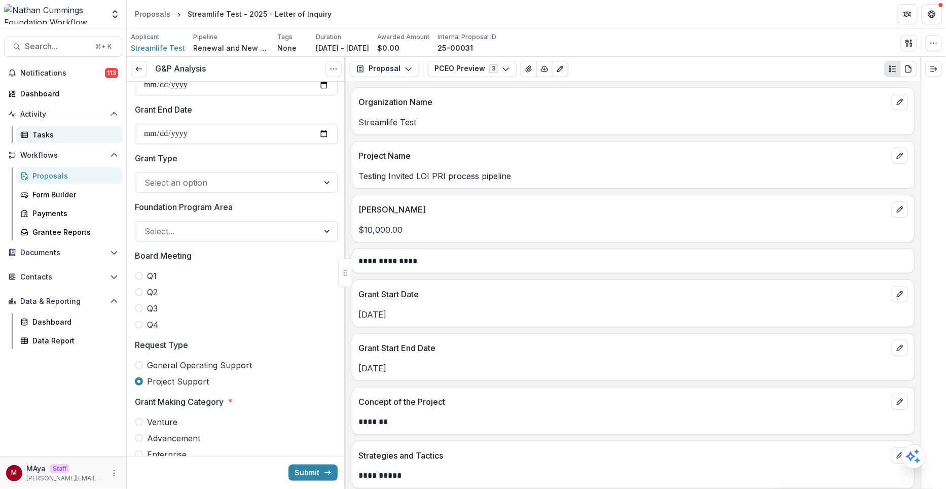
click at [48, 137] on div "Tasks" at bounding box center [73, 134] width 82 height 11
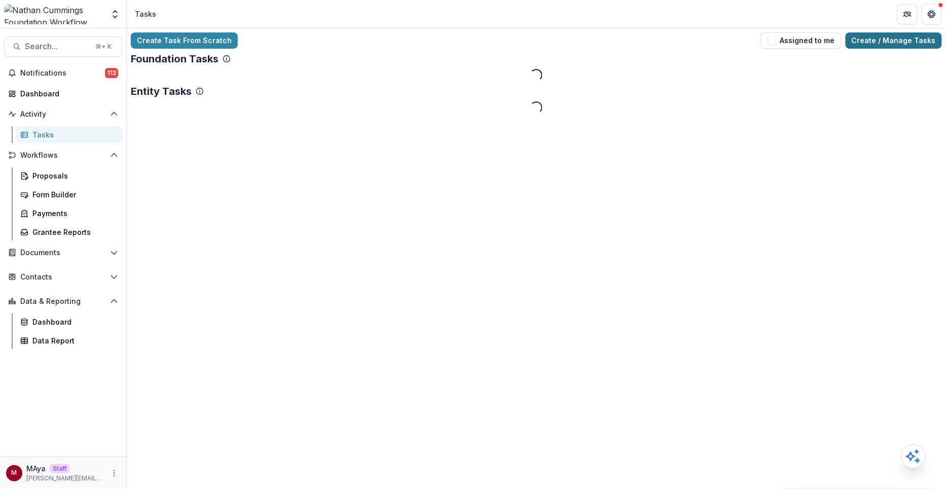
click at [911, 39] on link "Create / Manage Tasks" at bounding box center [894, 40] width 96 height 16
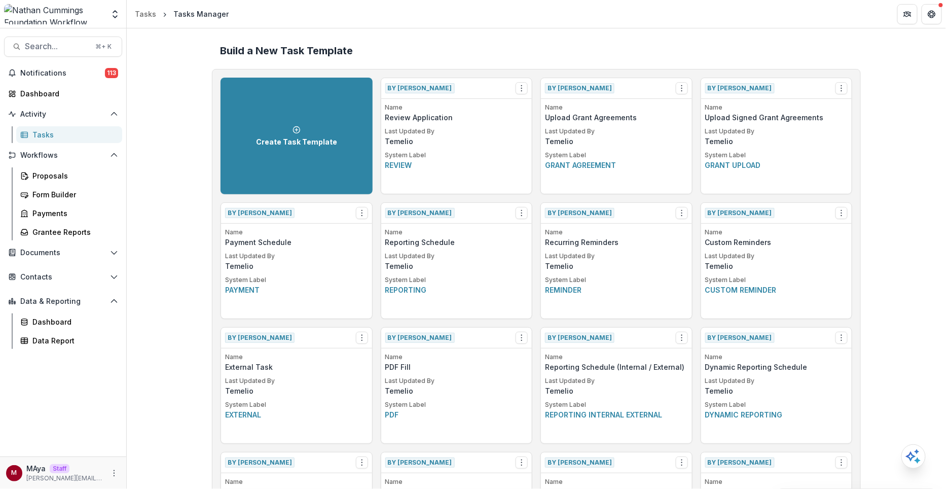
scroll to position [856, 0]
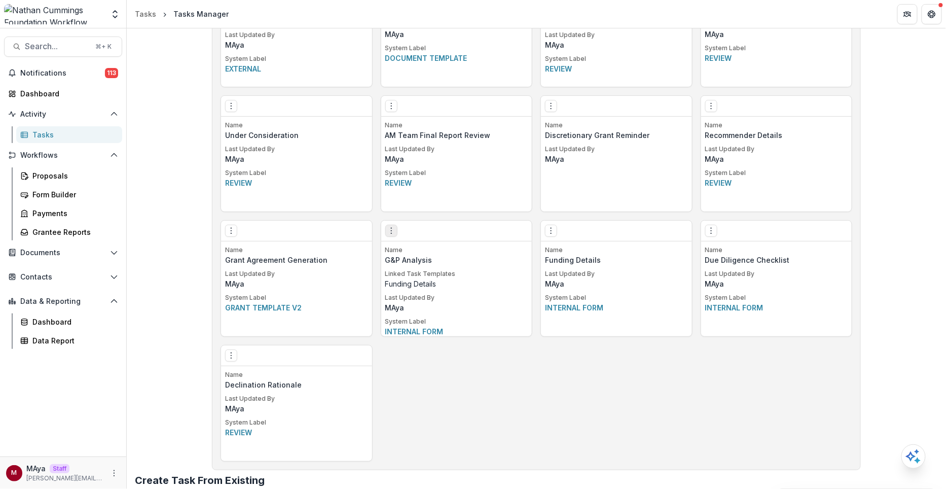
click at [392, 232] on icon "Options" at bounding box center [391, 231] width 8 height 8
click at [422, 249] on link "Edit" at bounding box center [448, 250] width 124 height 17
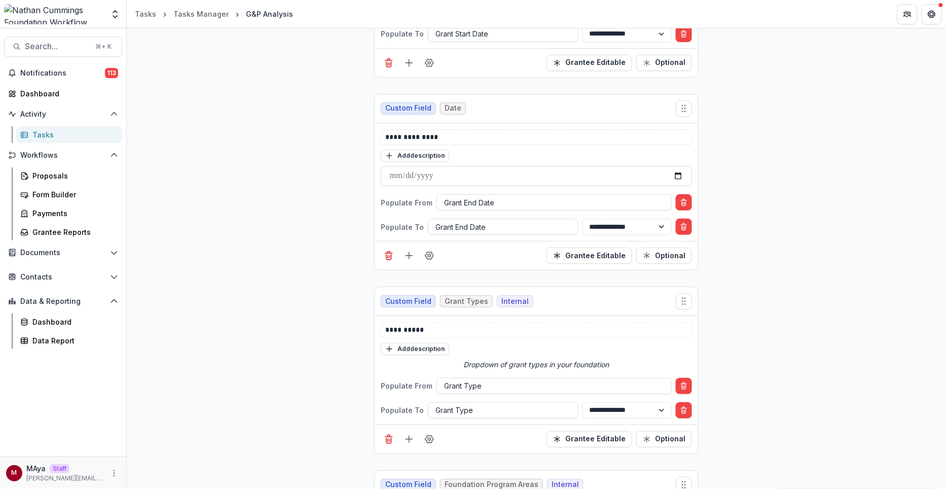
scroll to position [954, 0]
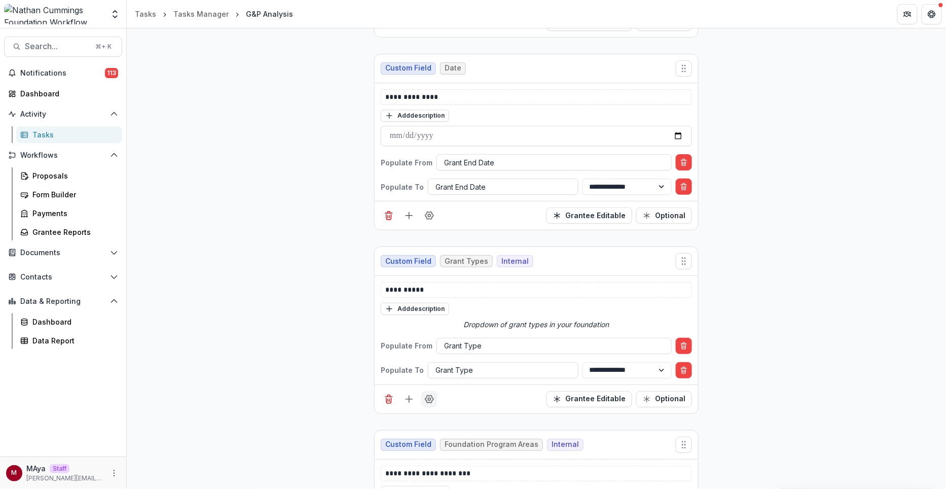
click at [425, 394] on icon "Field Settings" at bounding box center [430, 399] width 10 height 10
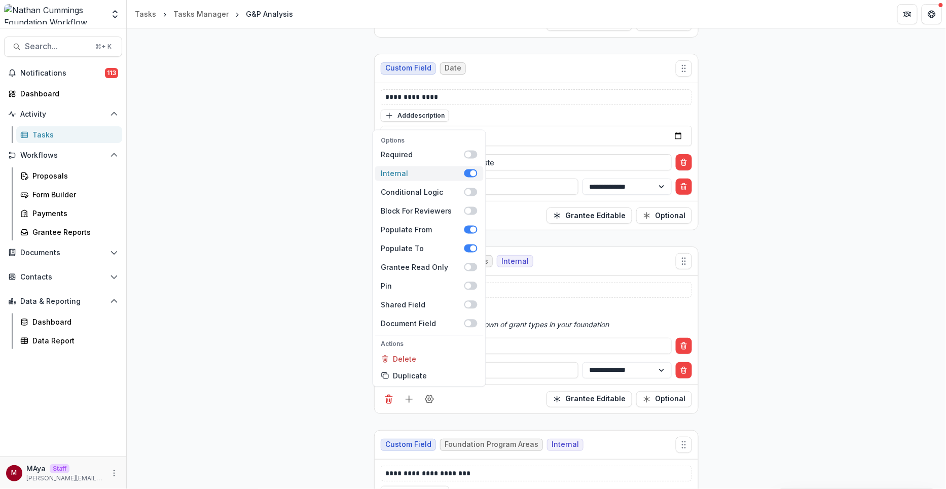
click at [471, 170] on span at bounding box center [474, 173] width 6 height 6
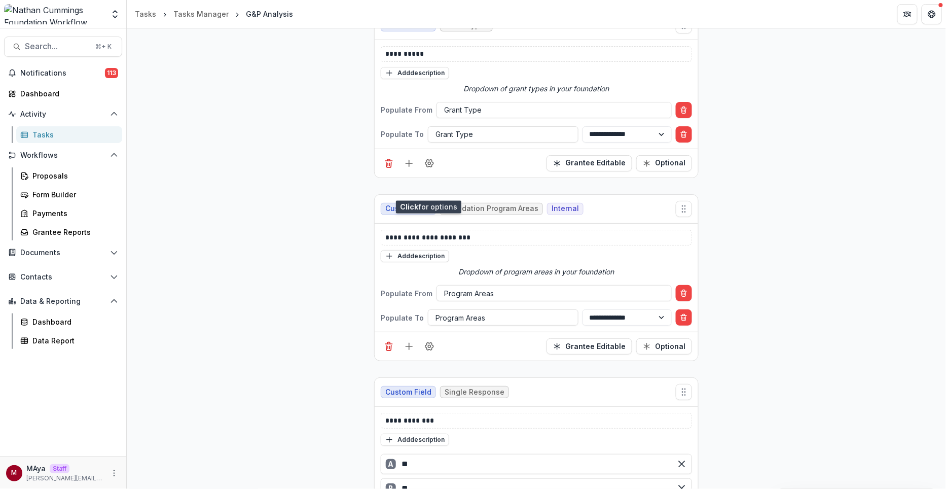
scroll to position [1190, 0]
click at [428, 341] on icon "Field Settings" at bounding box center [430, 346] width 10 height 10
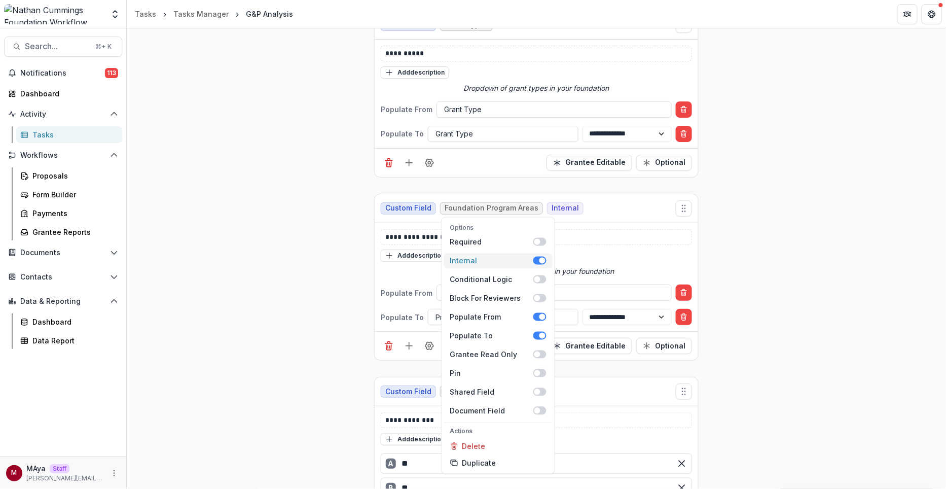
click at [543, 258] on span at bounding box center [543, 261] width 6 height 6
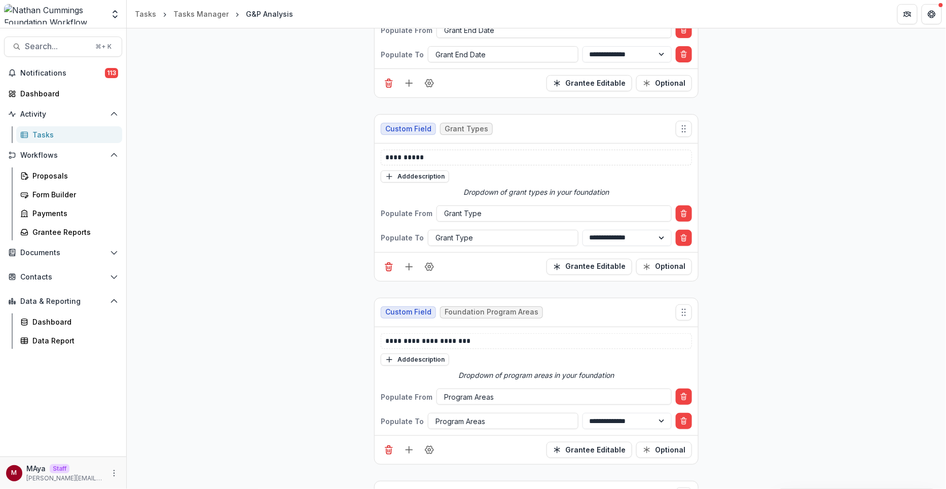
scroll to position [0, 0]
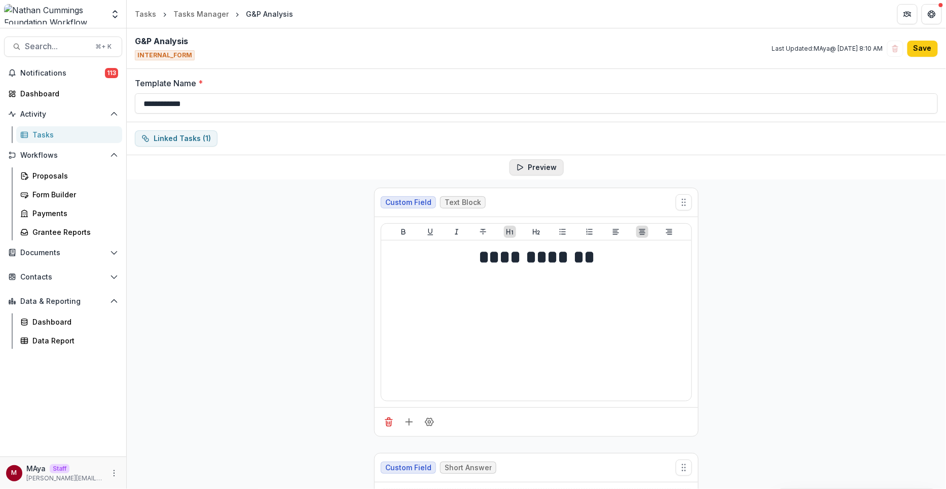
click at [546, 172] on button "Preview" at bounding box center [537, 167] width 54 height 16
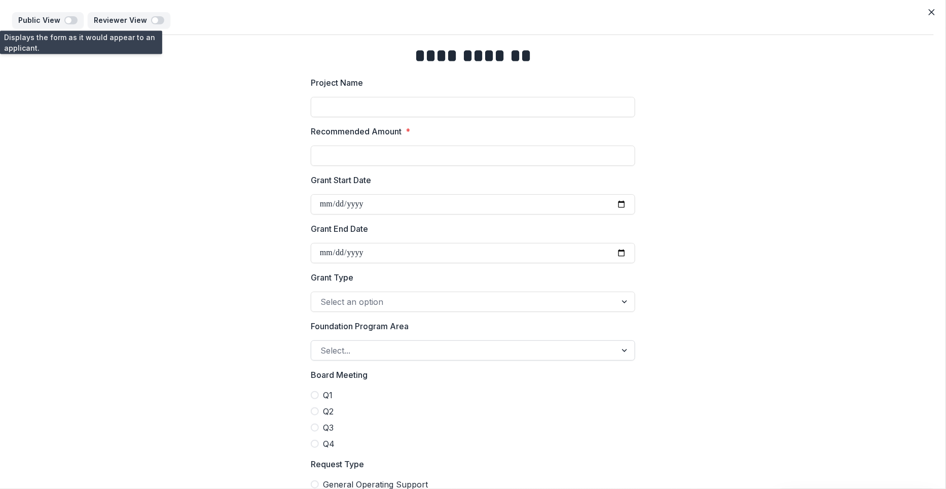
scroll to position [3, 0]
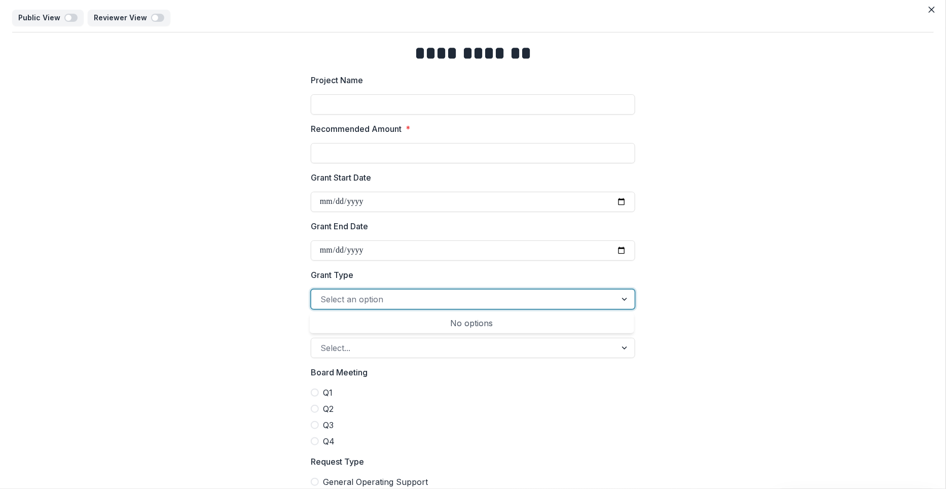
click at [399, 302] on div at bounding box center [464, 299] width 287 height 14
click at [408, 300] on div at bounding box center [464, 299] width 287 height 14
click at [929, 10] on icon "Close" at bounding box center [932, 10] width 6 height 6
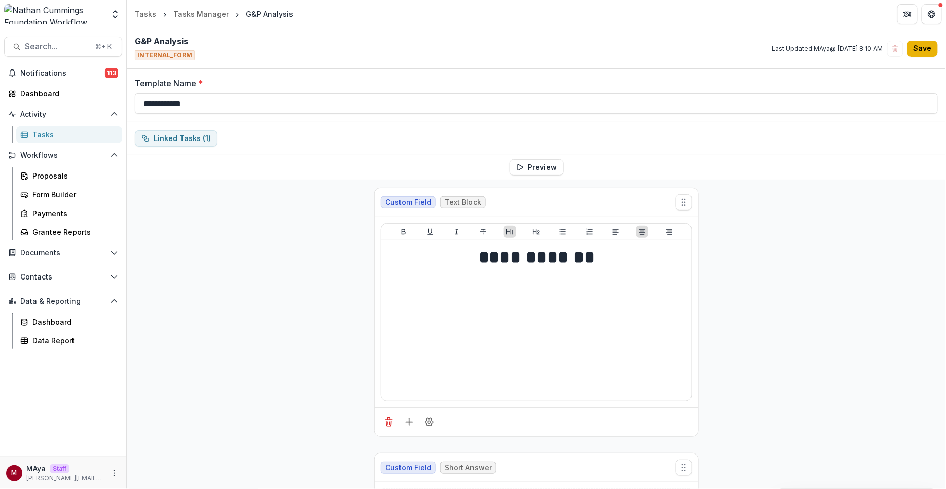
click at [916, 48] on button "Save" at bounding box center [923, 49] width 30 height 16
click at [54, 174] on div "Proposals" at bounding box center [73, 175] width 82 height 11
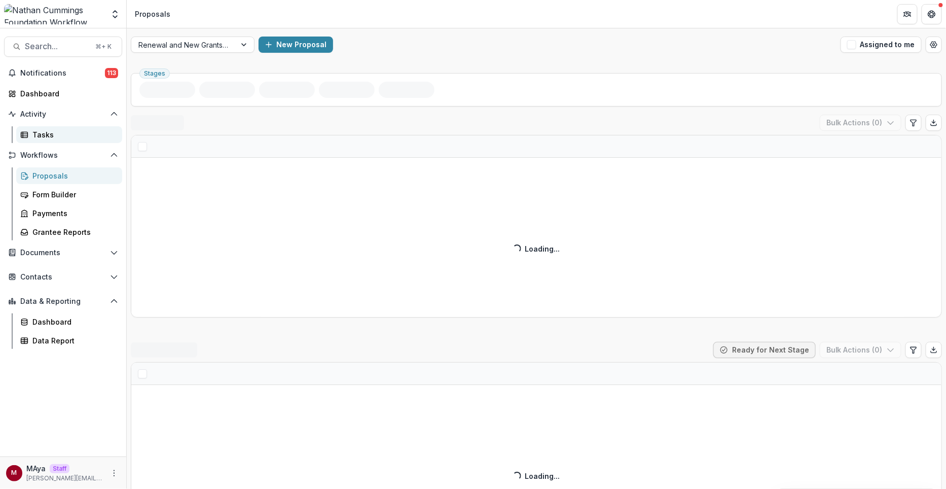
click at [47, 126] on link "Tasks" at bounding box center [69, 134] width 106 height 17
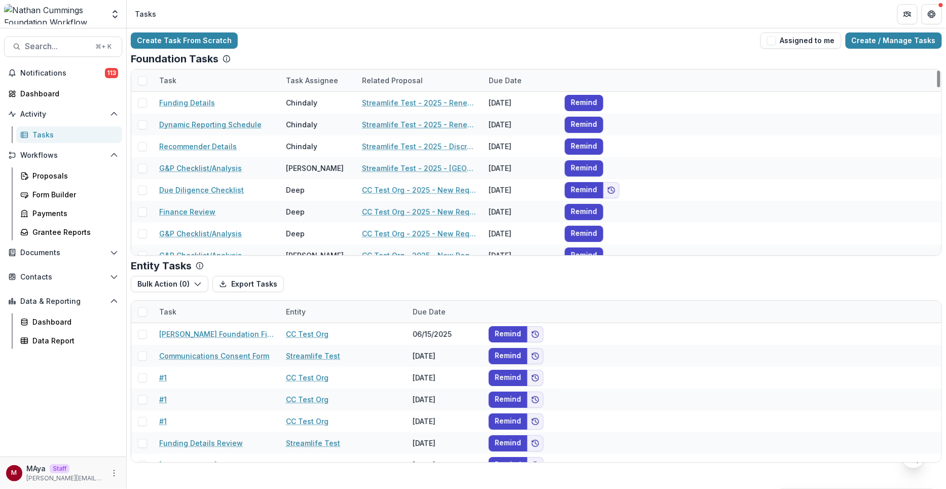
click at [306, 74] on div "Task Assignee" at bounding box center [318, 80] width 76 height 22
click at [311, 103] on input at bounding box center [343, 103] width 122 height 16
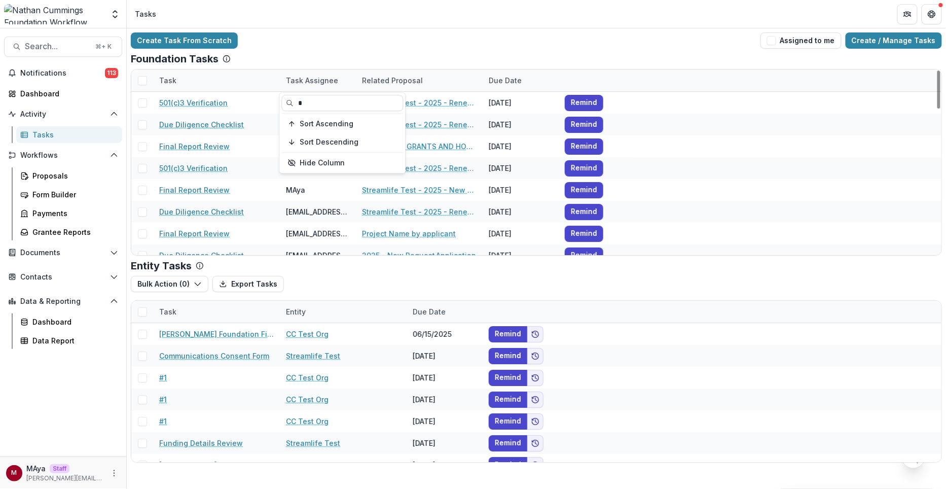
type input "*"
click at [322, 52] on div "Create Task From Scratch Assigned to me Create / Manage Tasks Foundation Tasks …" at bounding box center [537, 247] width 820 height 438
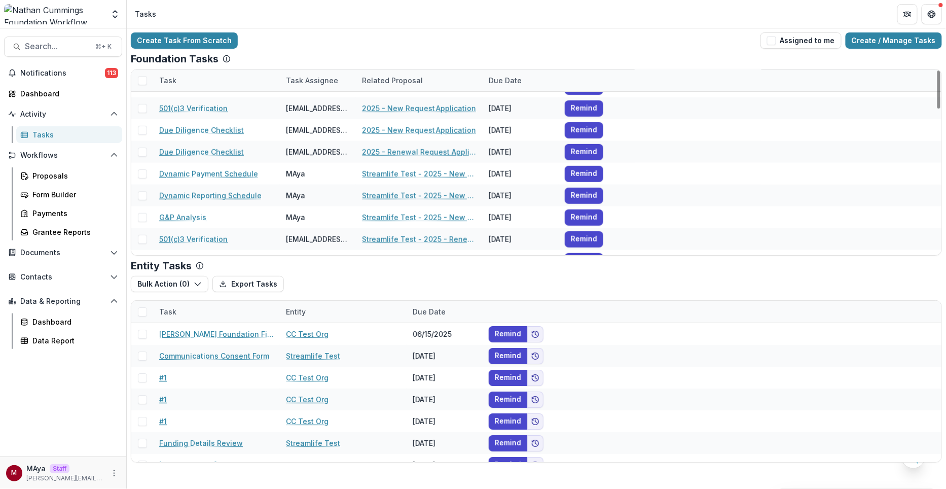
scroll to position [243, 0]
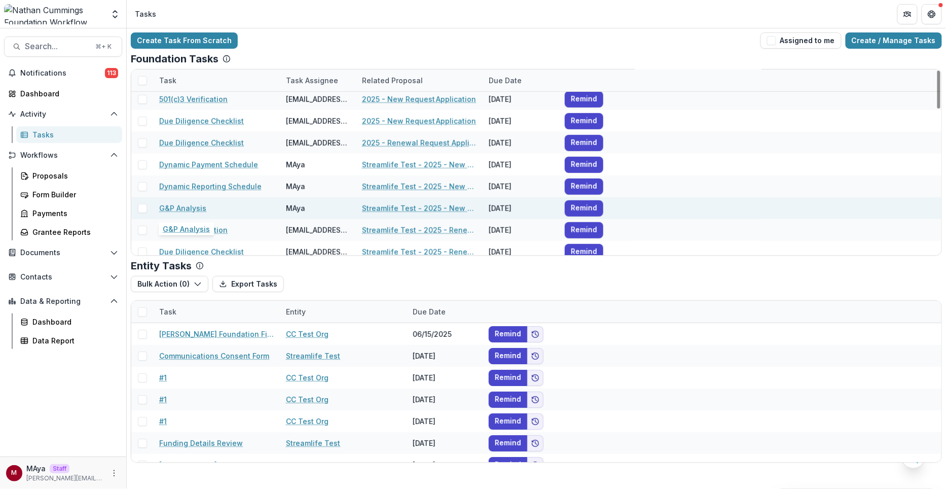
click at [182, 206] on link "G&P Analysis" at bounding box center [182, 208] width 47 height 11
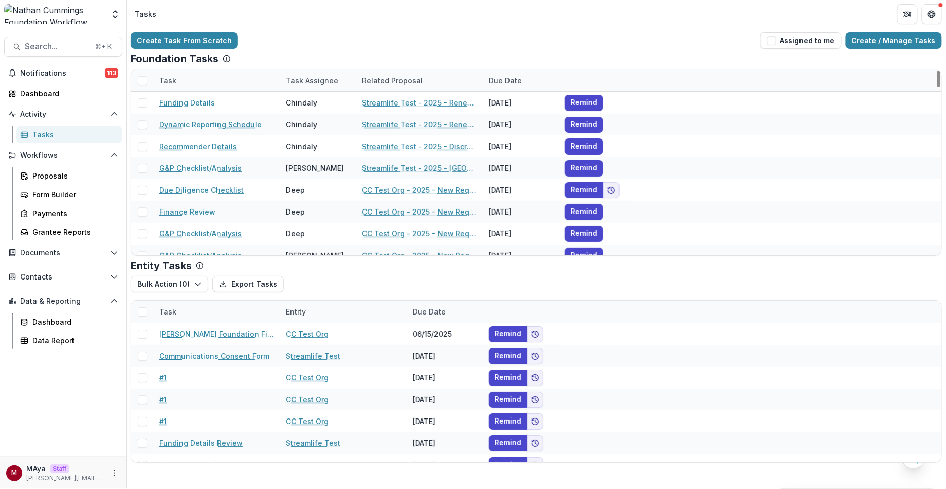
click at [316, 73] on div "Task Assignee" at bounding box center [318, 80] width 76 height 22
click at [315, 96] on input at bounding box center [343, 103] width 122 height 16
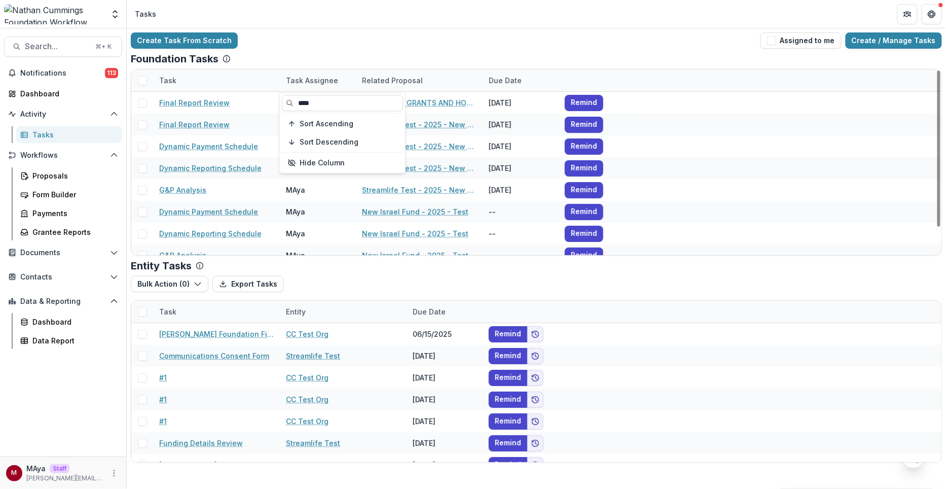
type input "****"
click at [366, 36] on div "Create Task From Scratch Assigned to me Create / Manage Tasks" at bounding box center [536, 40] width 811 height 16
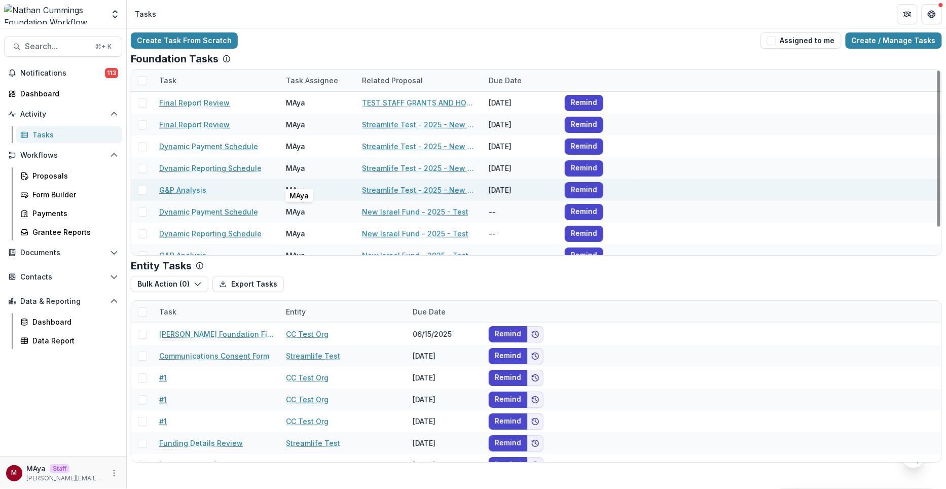
scroll to position [32, 0]
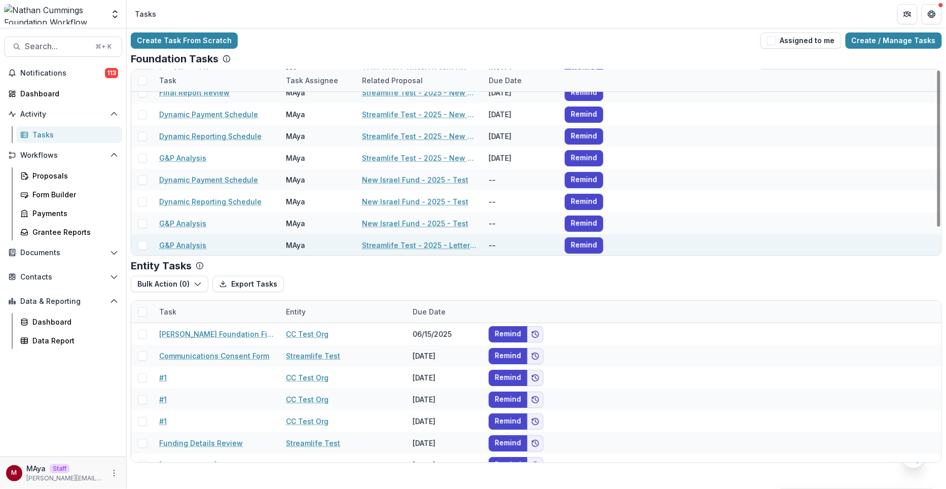
click at [184, 240] on link "G&P Analysis" at bounding box center [182, 245] width 47 height 11
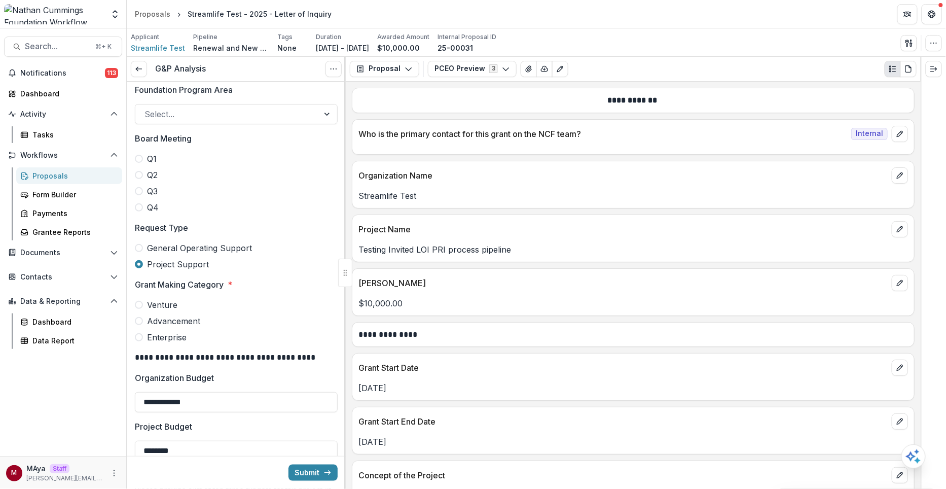
scroll to position [284, 0]
click at [152, 188] on span "Q3" at bounding box center [152, 190] width 11 height 12
click at [154, 305] on span "Venture" at bounding box center [162, 304] width 30 height 12
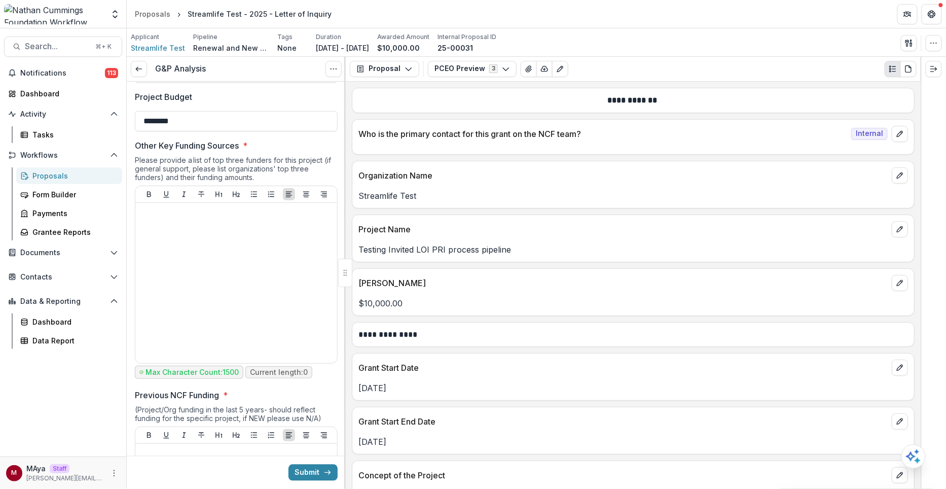
scroll to position [614, 0]
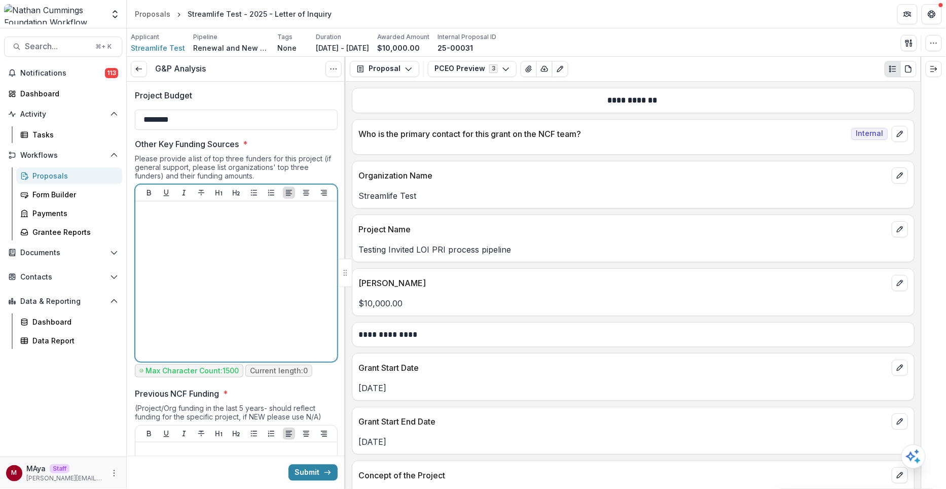
click at [162, 287] on div at bounding box center [236, 281] width 194 height 152
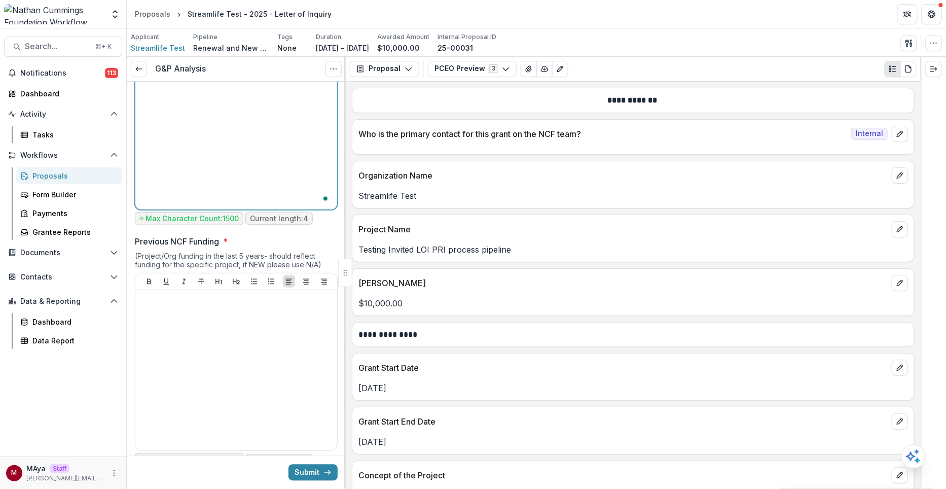
scroll to position [774, 0]
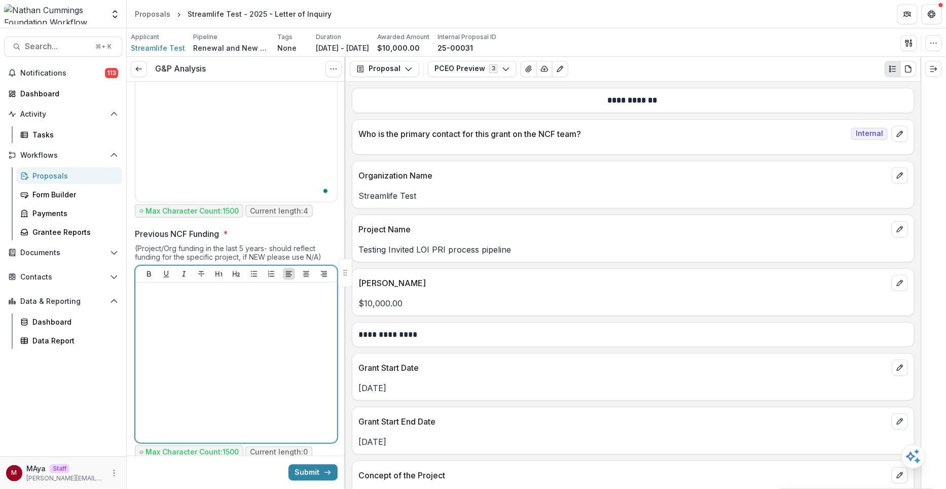
click at [186, 338] on div at bounding box center [236, 363] width 194 height 152
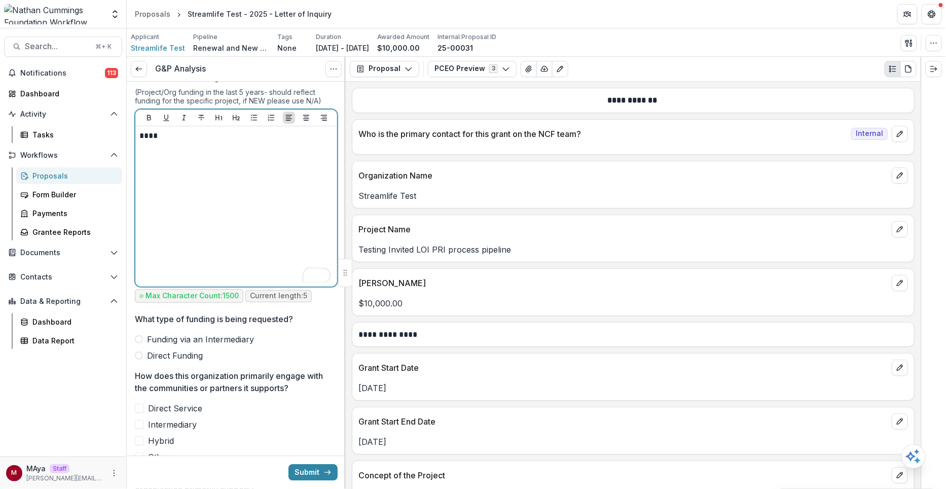
scroll to position [0, 0]
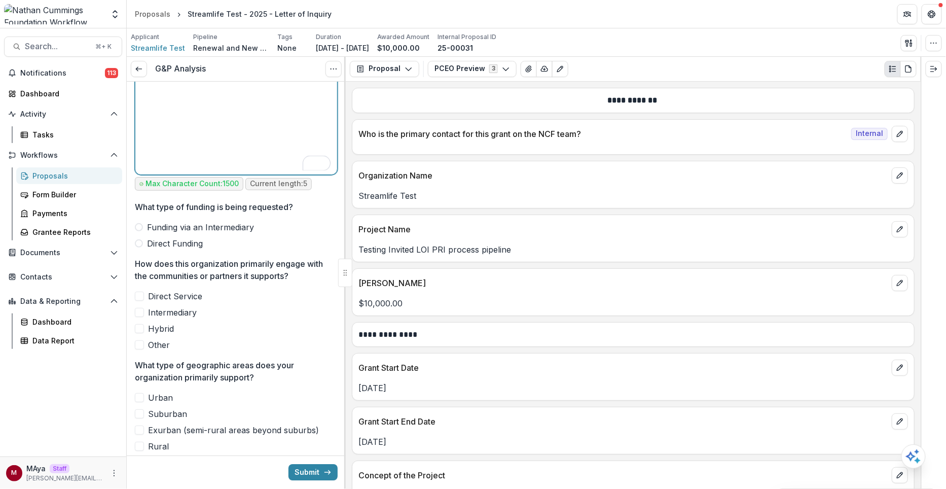
click at [182, 223] on span "Funding via an Intermediary" at bounding box center [200, 227] width 107 height 12
click at [170, 237] on span "Direct Funding" at bounding box center [175, 243] width 56 height 12
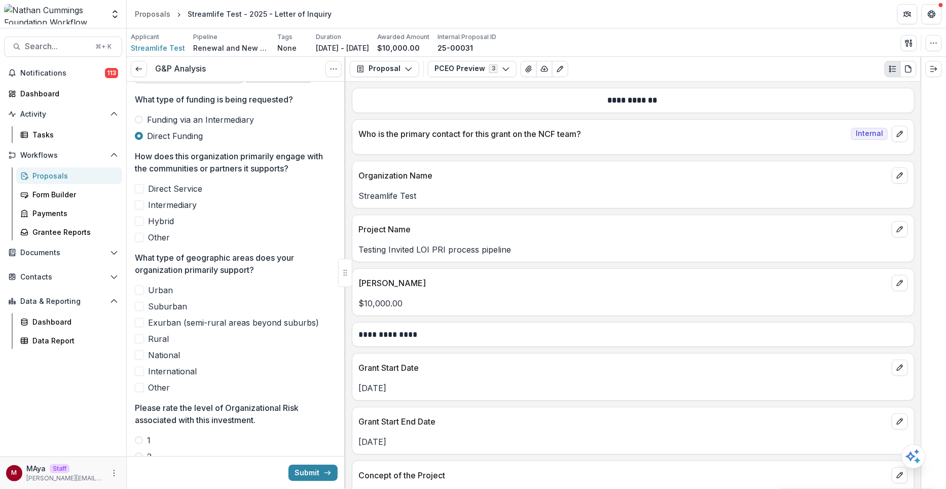
scroll to position [1171, 0]
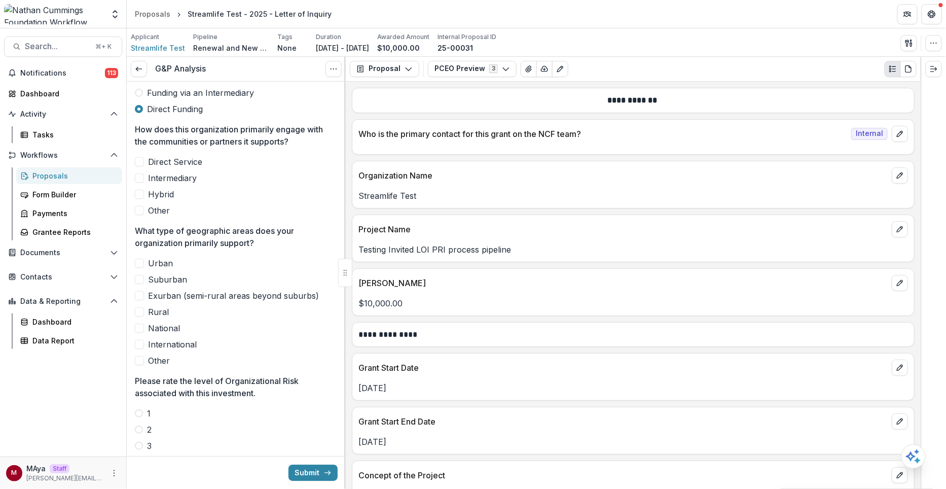
click at [169, 160] on span "Direct Service" at bounding box center [175, 162] width 54 height 12
click at [163, 257] on span "Urban" at bounding box center [160, 263] width 25 height 12
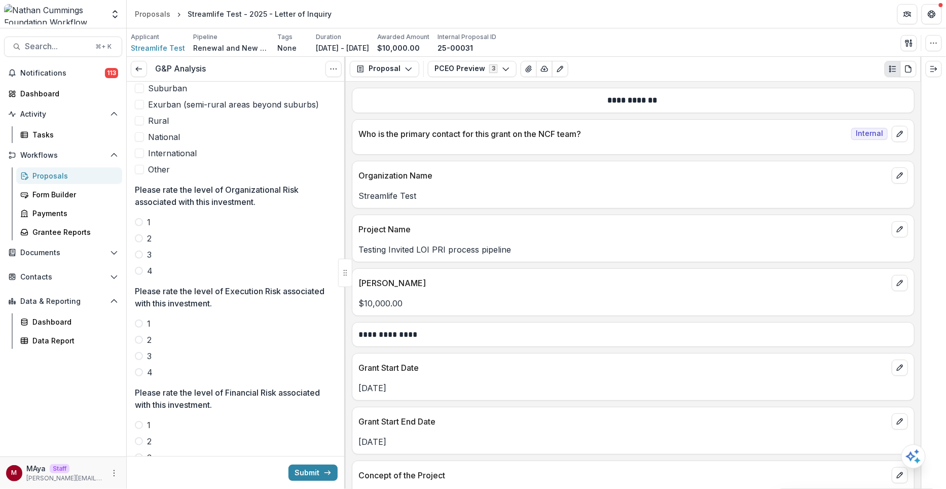
click at [144, 216] on label "1" at bounding box center [236, 222] width 203 height 12
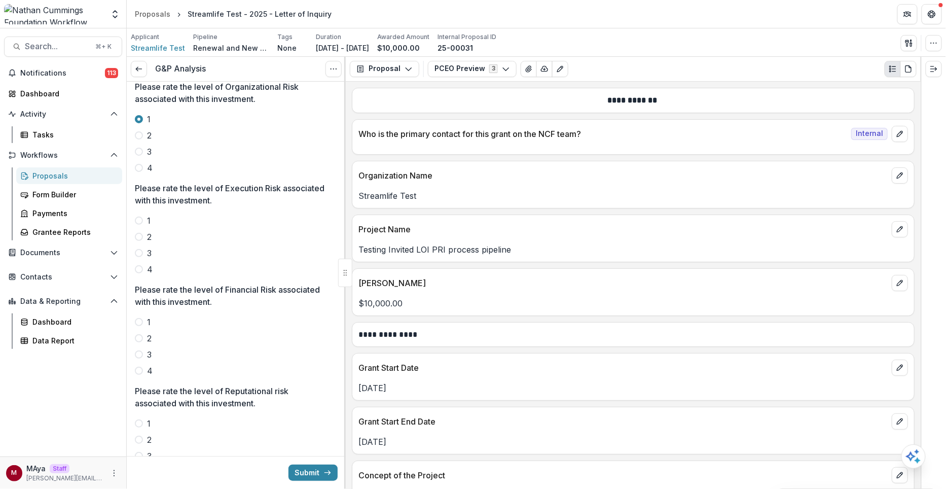
click at [157, 225] on div "1 2 3 4" at bounding box center [236, 245] width 203 height 61
click at [149, 232] on span "2" at bounding box center [149, 237] width 5 height 12
click at [143, 324] on label "1" at bounding box center [236, 322] width 203 height 12
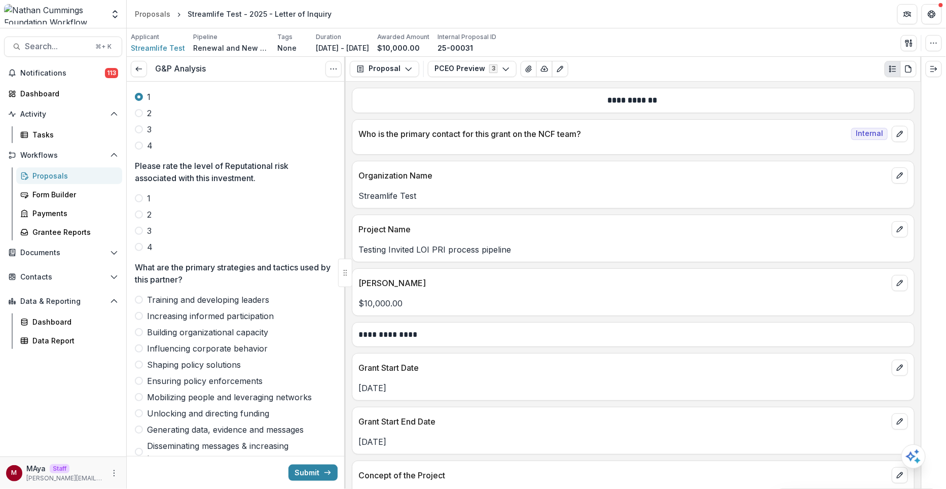
click at [140, 216] on label "2" at bounding box center [236, 214] width 203 height 12
click at [149, 294] on span "Training and developing leaders" at bounding box center [208, 300] width 122 height 12
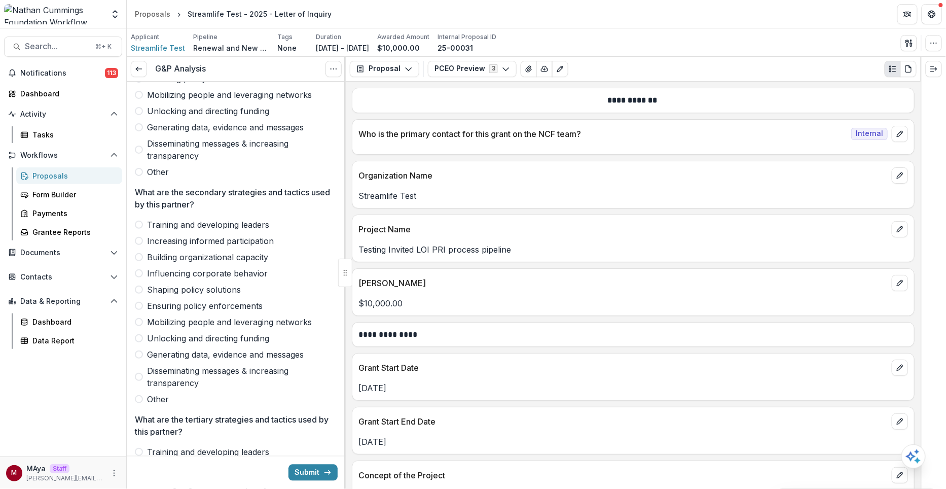
click at [154, 268] on span "Influencing corporate behavior" at bounding box center [207, 273] width 121 height 12
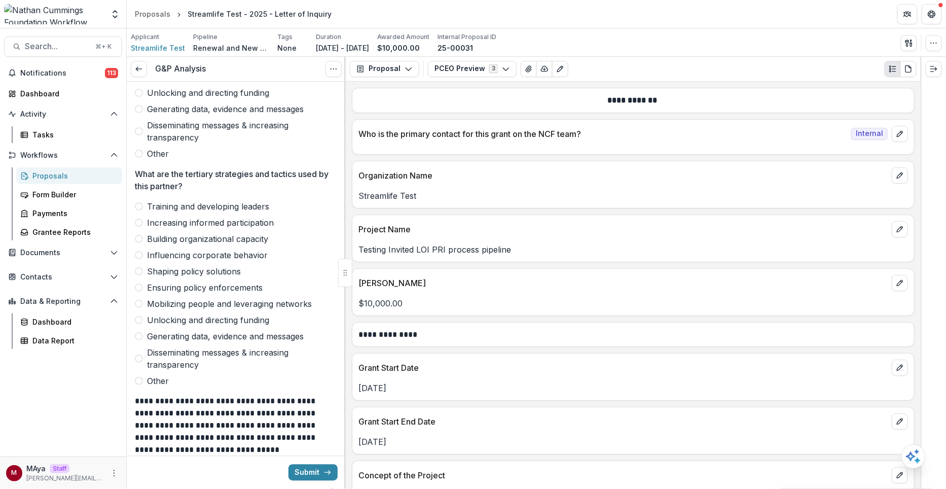
click at [155, 266] on span "Shaping policy solutions" at bounding box center [194, 271] width 94 height 12
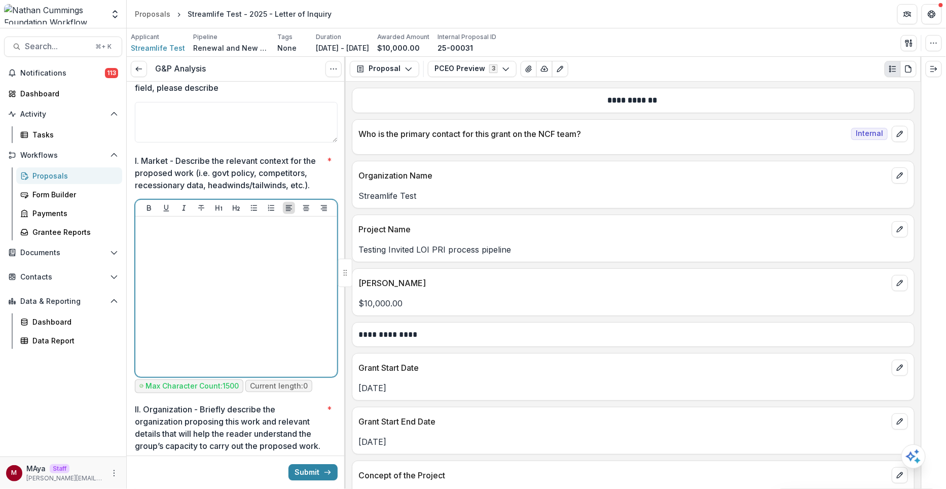
click at [184, 221] on div at bounding box center [236, 297] width 194 height 152
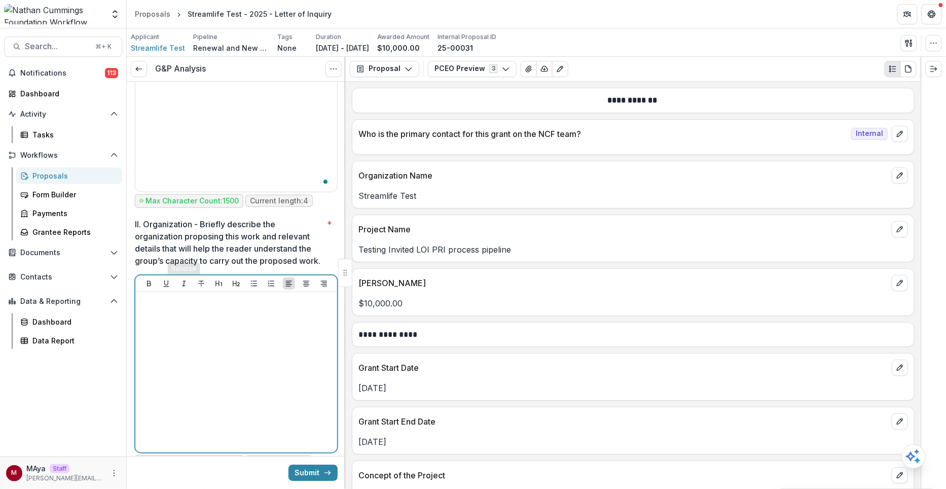
click at [167, 304] on div at bounding box center [236, 372] width 194 height 152
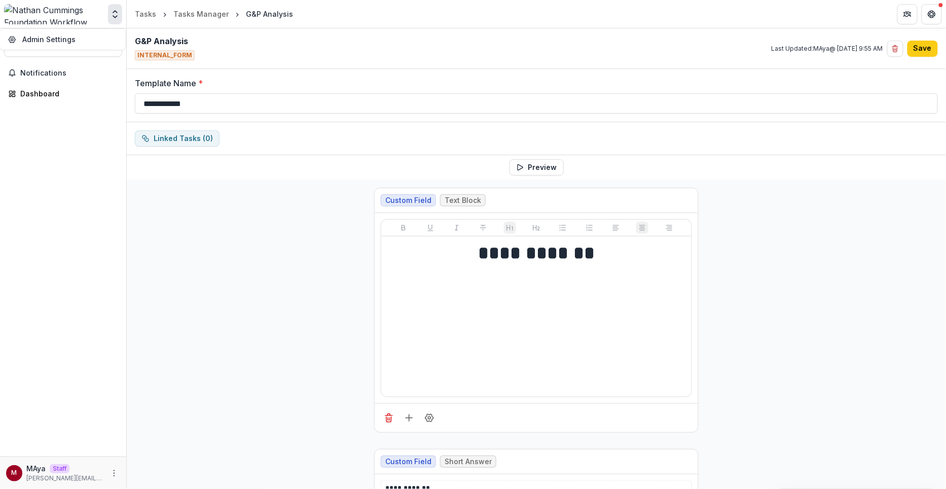
click at [105, 14] on div "Team Settings Admin Settings" at bounding box center [63, 14] width 118 height 20
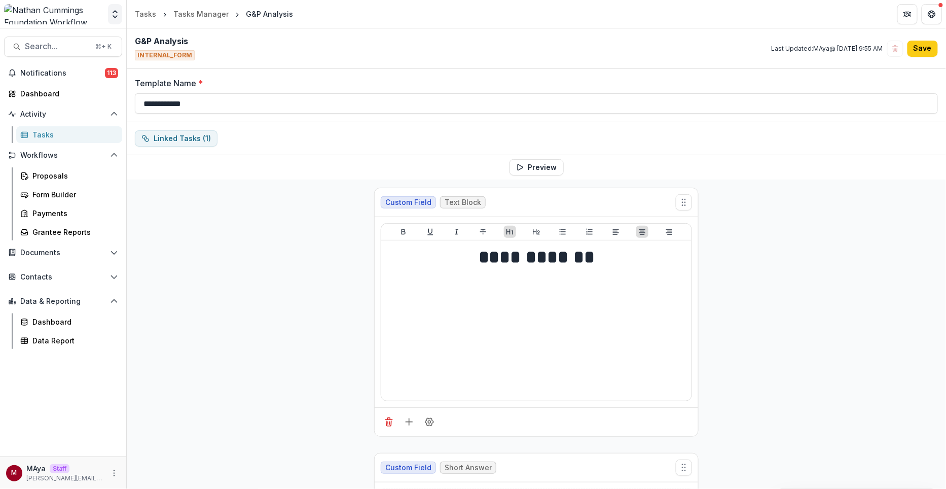
click at [113, 20] on button "Open entity switcher" at bounding box center [115, 14] width 14 height 20
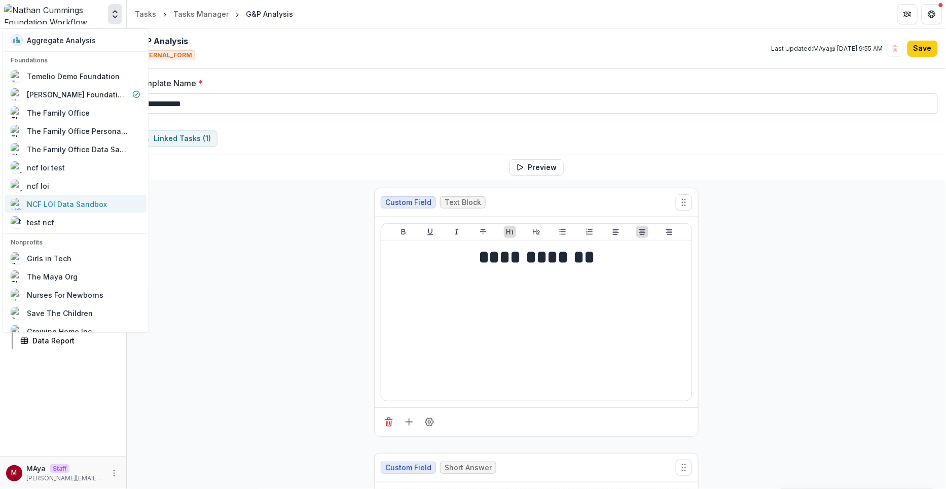
scroll to position [48, 0]
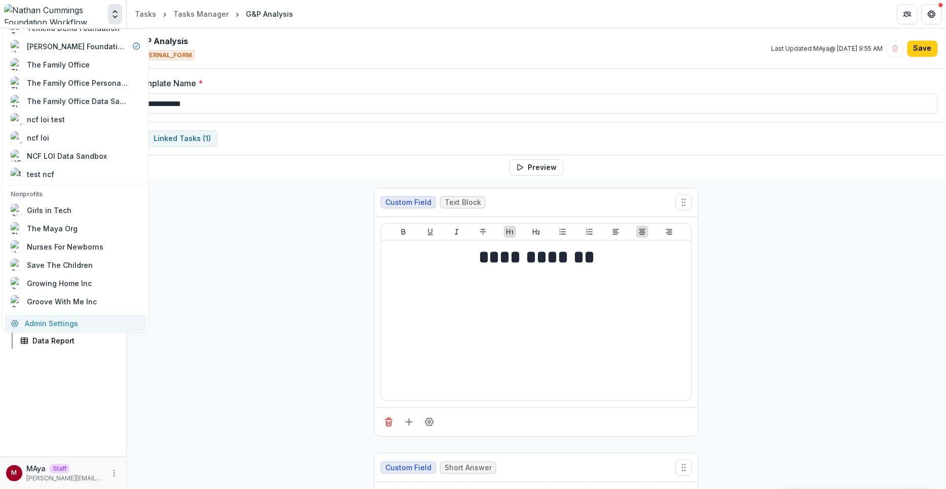
click at [65, 319] on link "Admin Settings" at bounding box center [76, 323] width 142 height 17
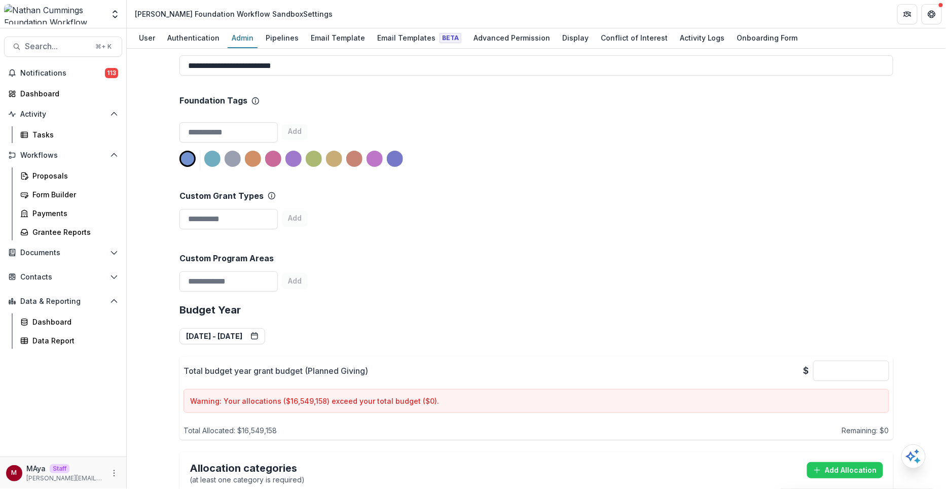
scroll to position [780, 0]
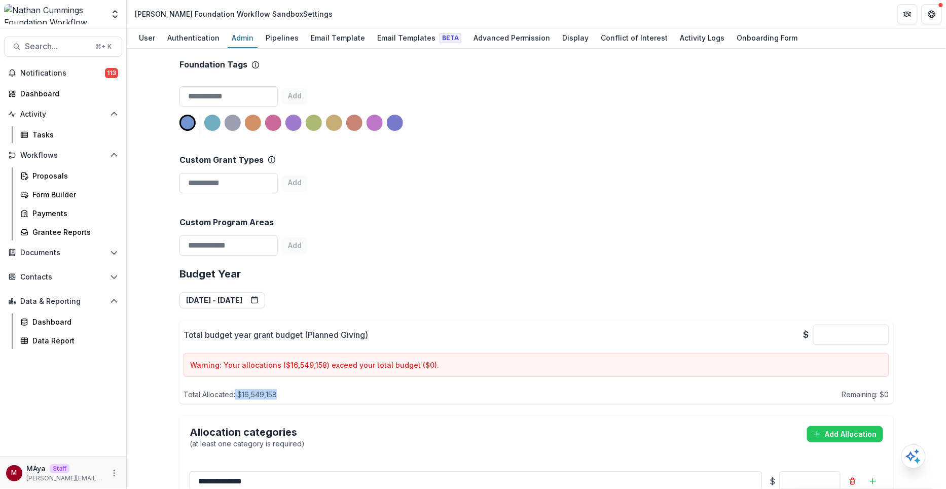
drag, startPoint x: 280, startPoint y: 357, endPoint x: 235, endPoint y: 358, distance: 45.2
click at [235, 385] on div "Total Allocated: $ 16,549,158 Remaining: $ 0" at bounding box center [537, 392] width 706 height 15
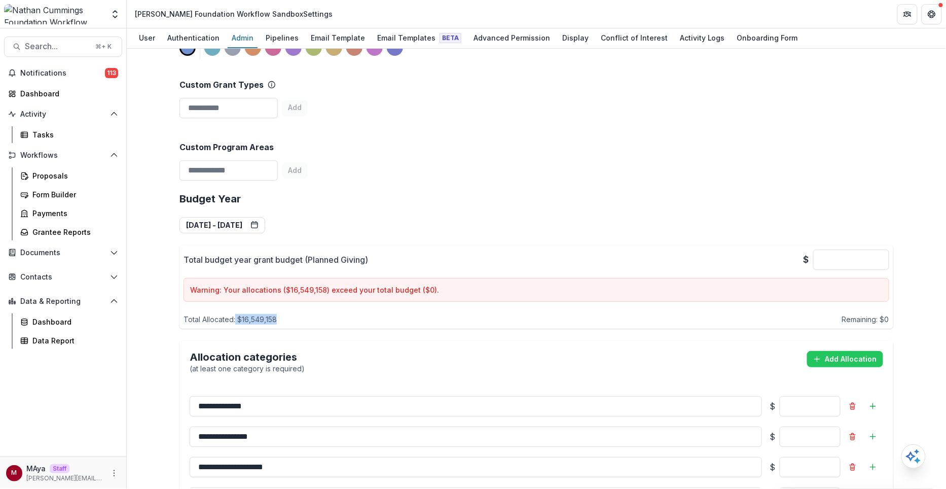
scroll to position [871, 0]
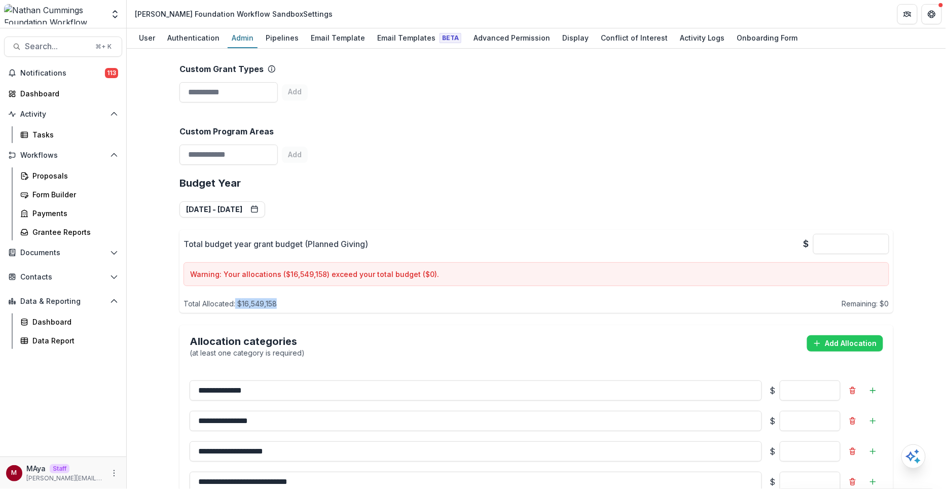
copy p "$ 16,549,158"
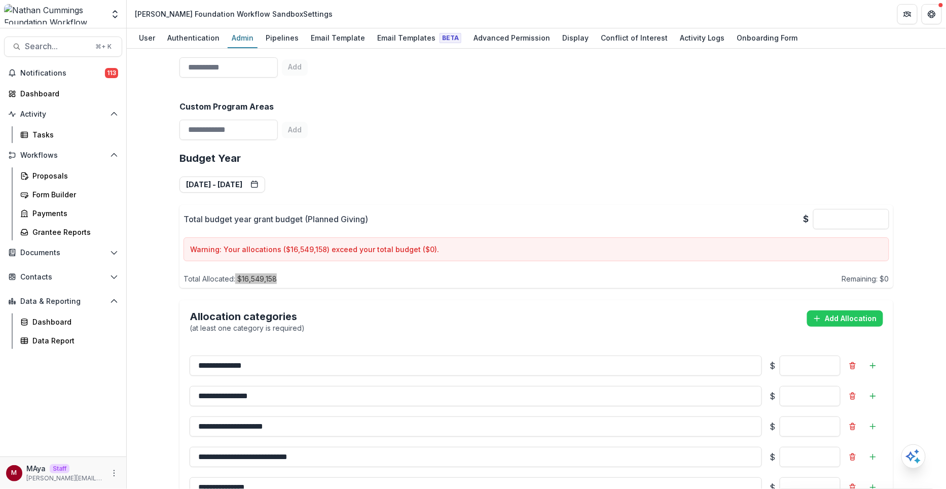
scroll to position [834, 0]
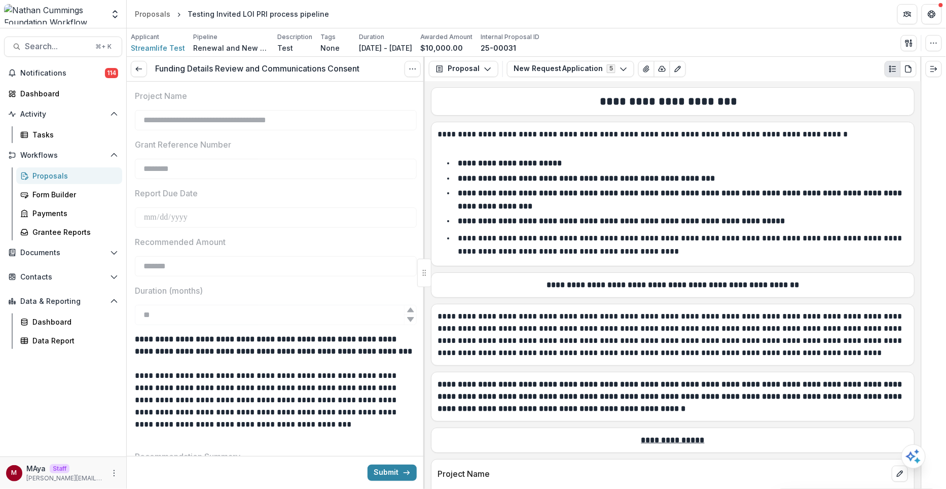
scroll to position [2339, 0]
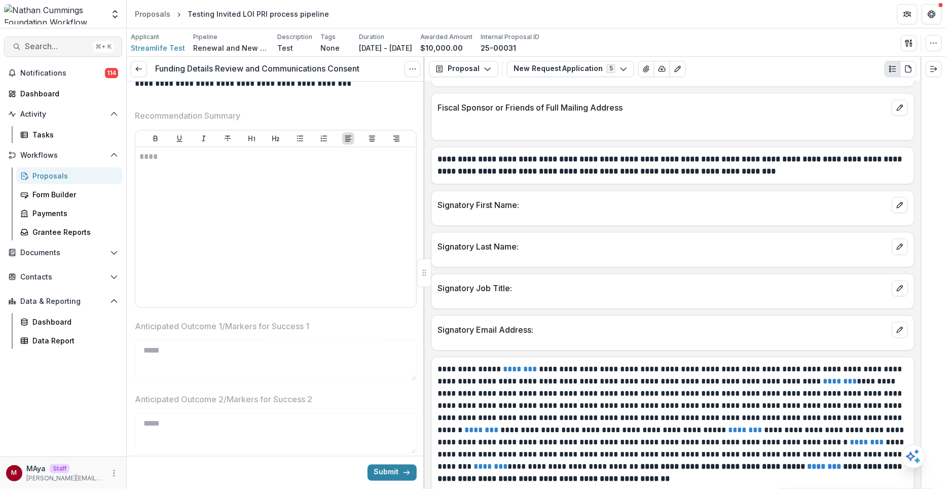
click at [70, 42] on span "Search..." at bounding box center [57, 47] width 64 height 10
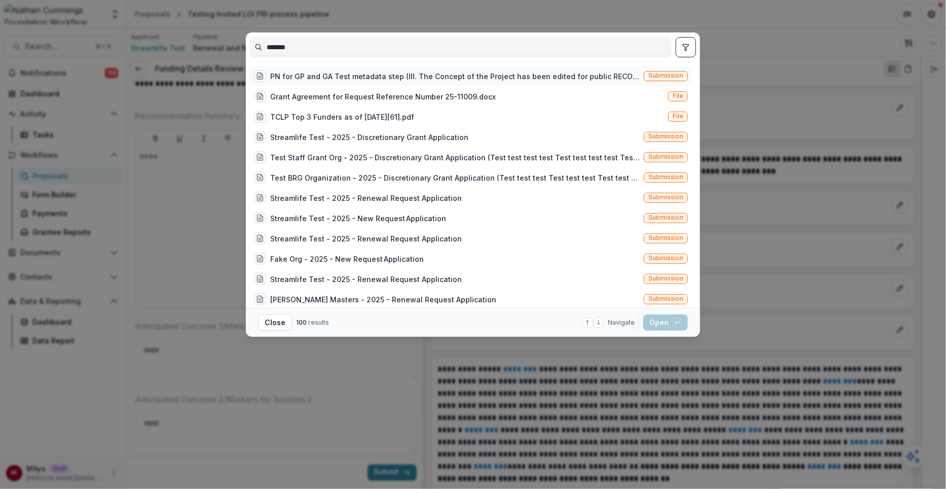
type input "*******"
click at [343, 76] on div "PN for GP and GA Test metadata step (III. The Concept of the Project has been e…" at bounding box center [455, 76] width 370 height 11
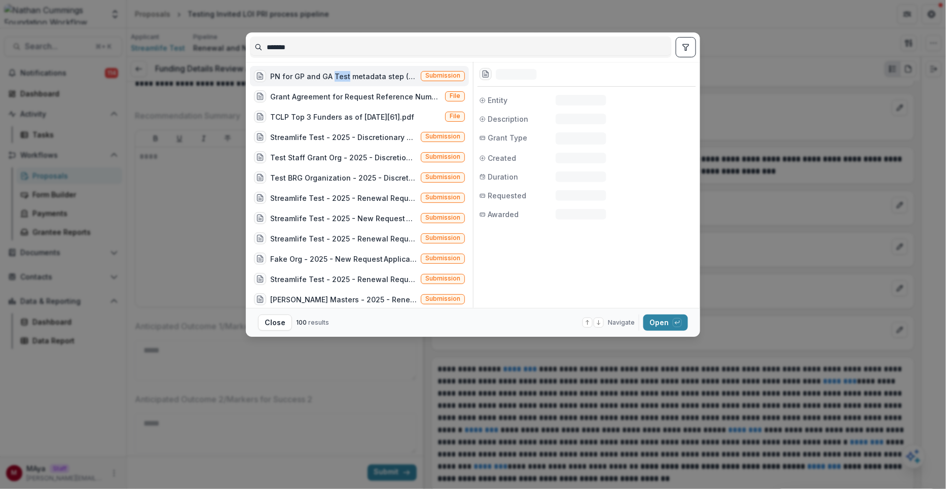
click at [343, 76] on div "PN for GP and GA Test metadata step (III. The Concept of the Project has been e…" at bounding box center [343, 76] width 147 height 11
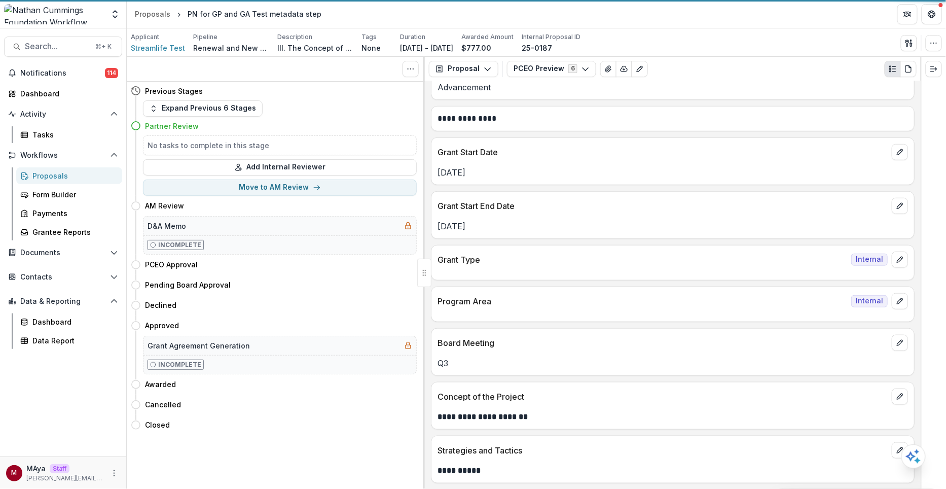
scroll to position [238, 0]
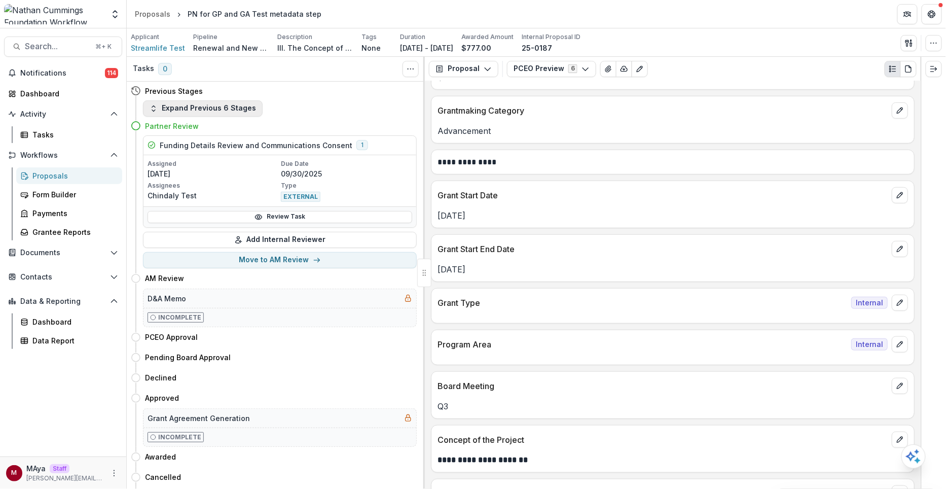
click at [234, 110] on button "Expand Previous 6 Stages" at bounding box center [203, 108] width 120 height 16
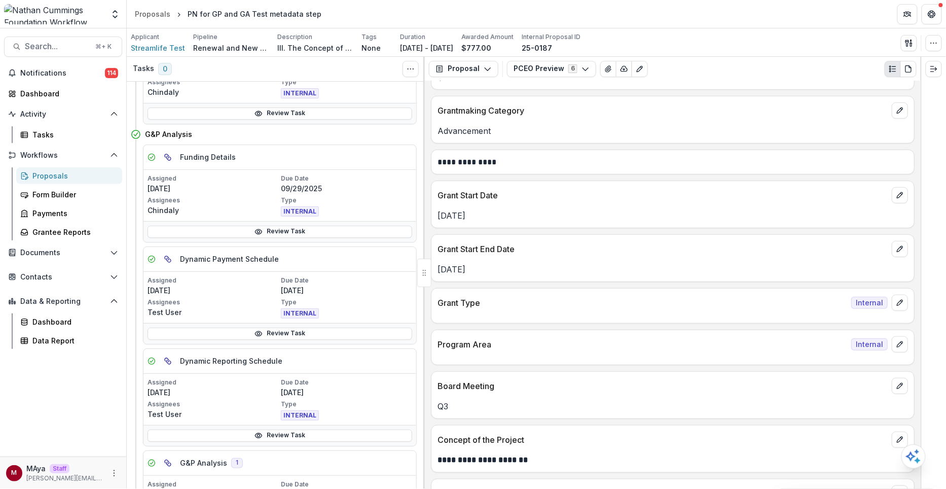
scroll to position [333, 0]
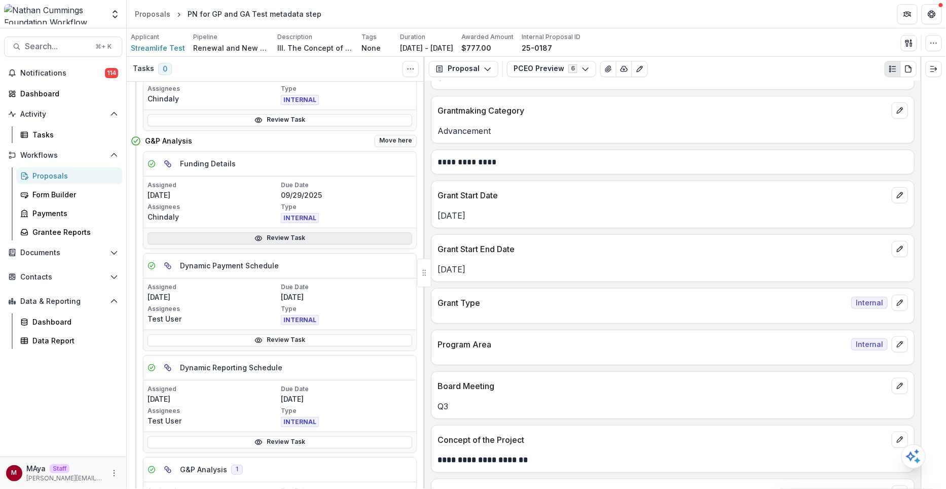
click at [226, 232] on link "Review Task" at bounding box center [280, 238] width 265 height 12
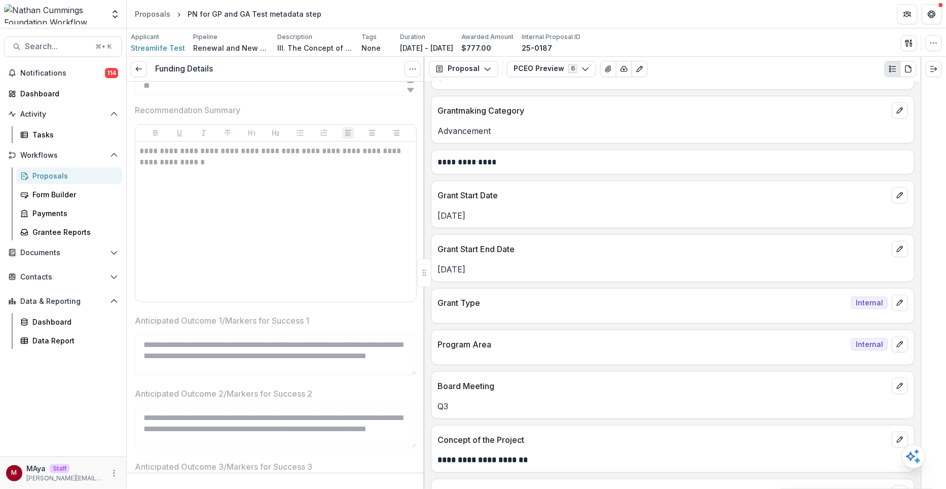
scroll to position [210, 0]
click at [136, 70] on icon at bounding box center [139, 69] width 8 height 8
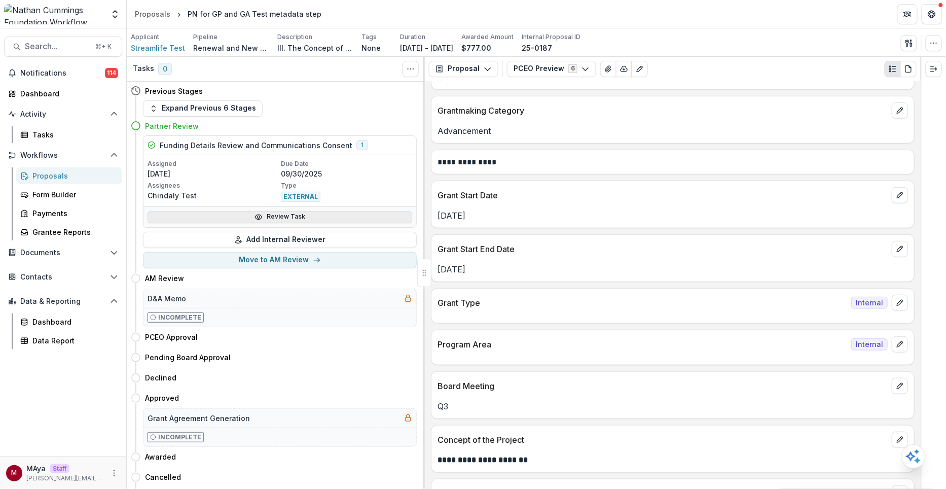
click at [238, 215] on link "Review Task" at bounding box center [280, 217] width 265 height 12
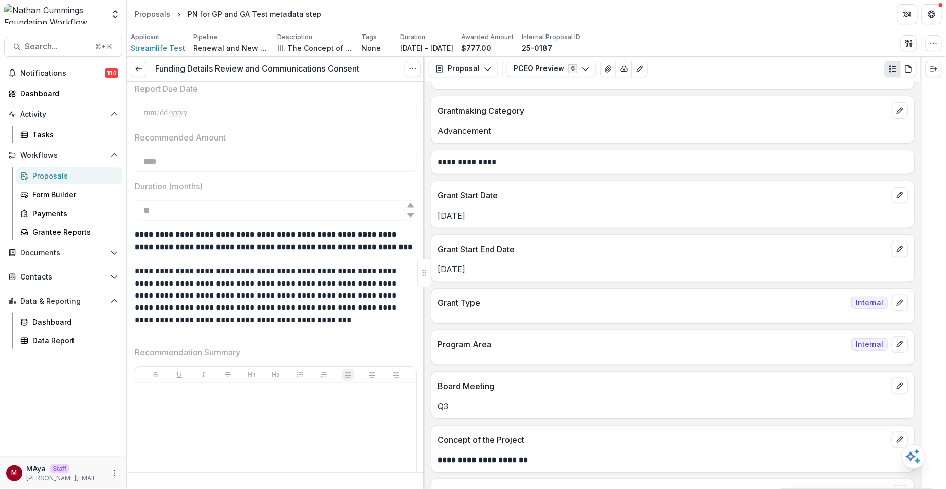
scroll to position [258, 0]
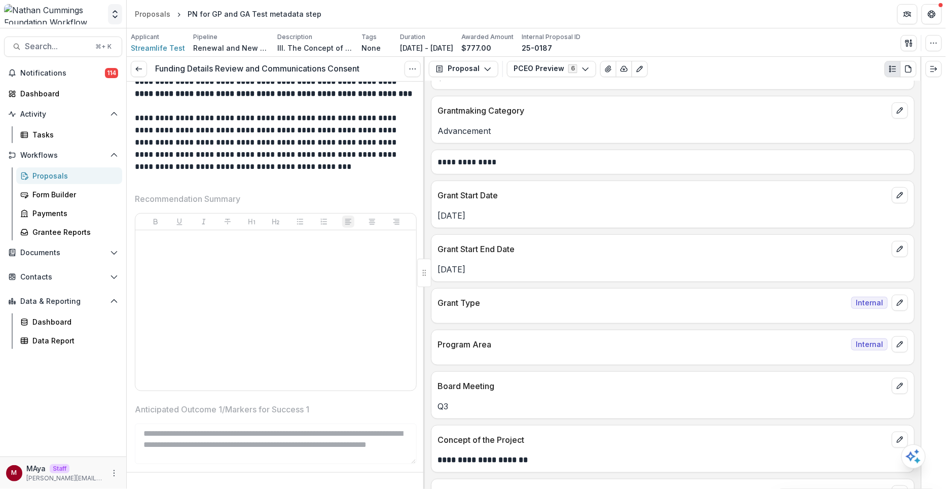
click at [112, 17] on icon "Open entity switcher" at bounding box center [115, 14] width 10 height 10
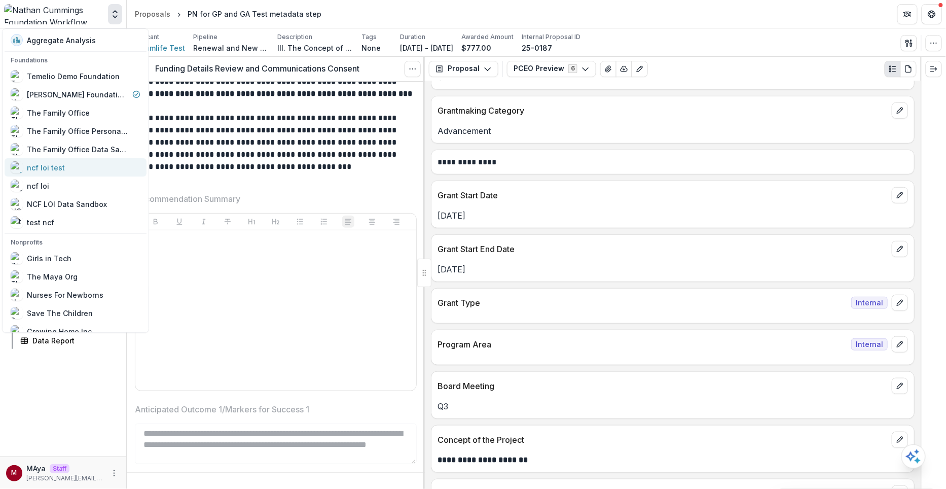
scroll to position [48, 0]
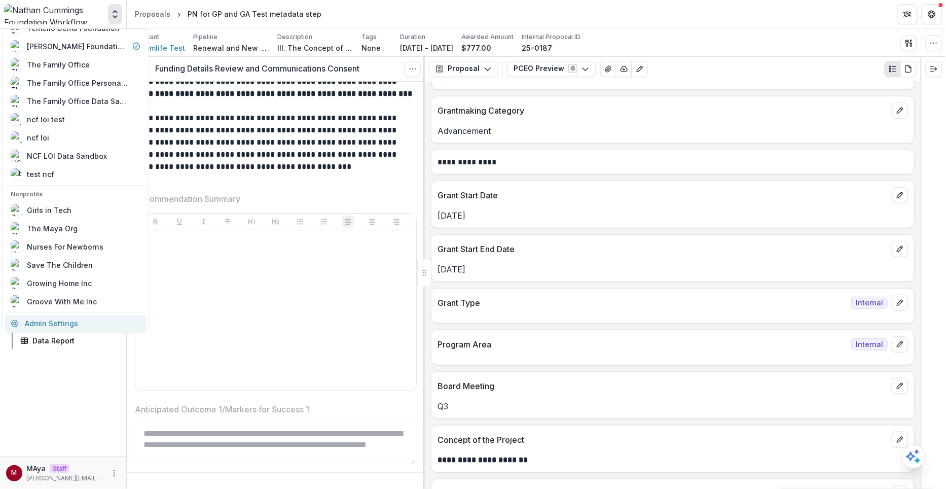
click at [37, 322] on link "Admin Settings" at bounding box center [76, 323] width 142 height 17
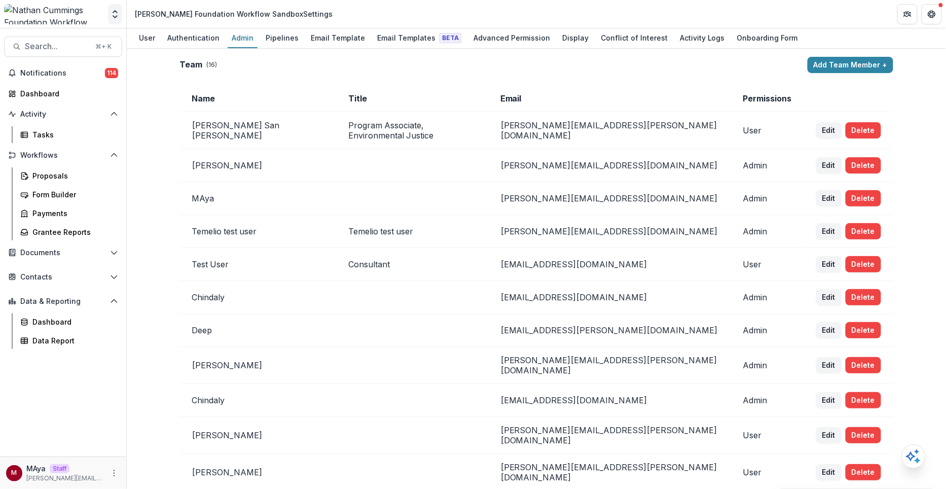
click at [114, 12] on polyline "Open entity switcher" at bounding box center [115, 12] width 4 height 2
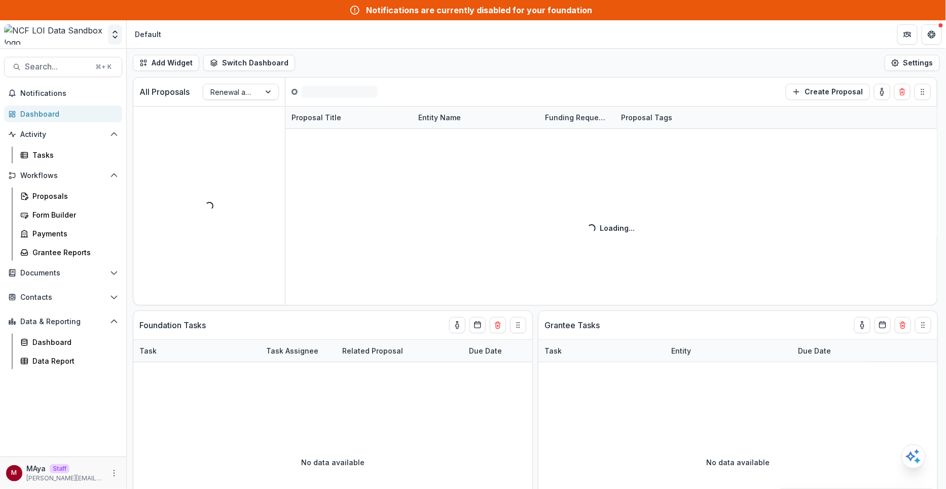
click at [111, 29] on icon "Open entity switcher" at bounding box center [115, 34] width 10 height 10
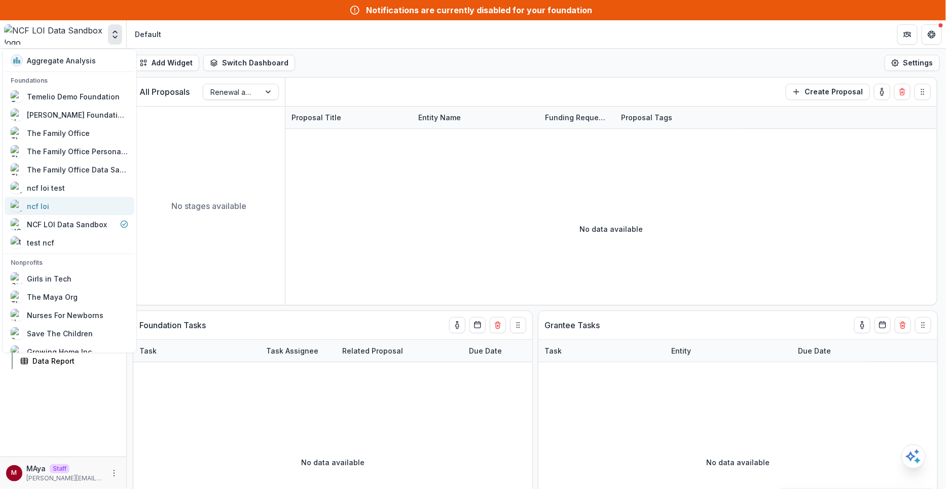
scroll to position [48, 0]
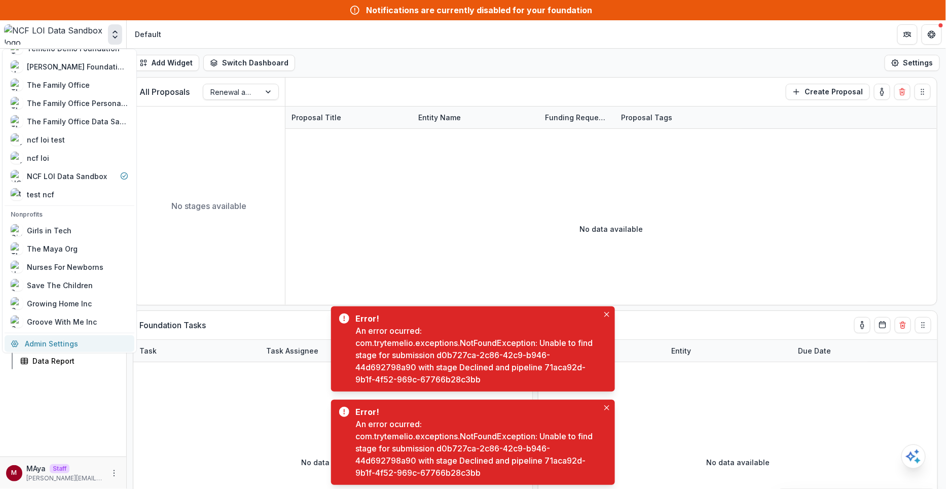
click at [60, 341] on link "Admin Settings" at bounding box center [70, 343] width 130 height 17
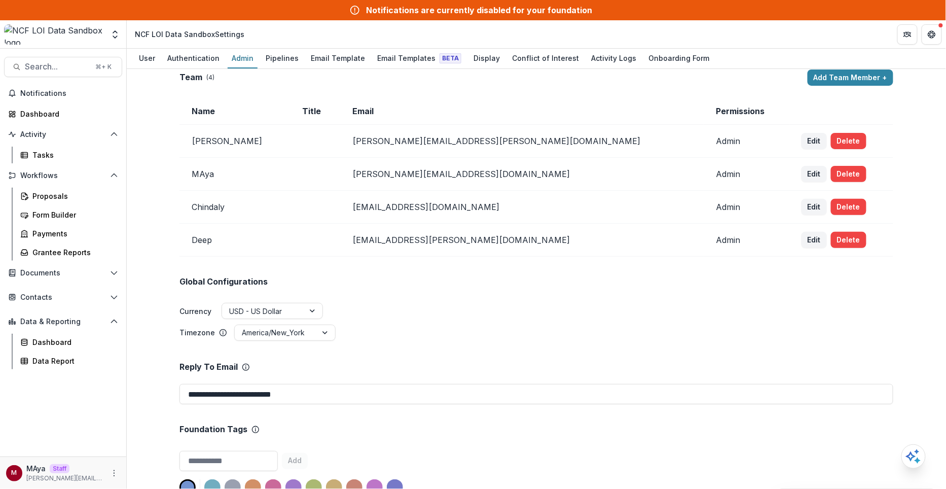
scroll to position [7, 0]
click at [802, 169] on button "Edit" at bounding box center [814, 174] width 25 height 16
select select "*****"
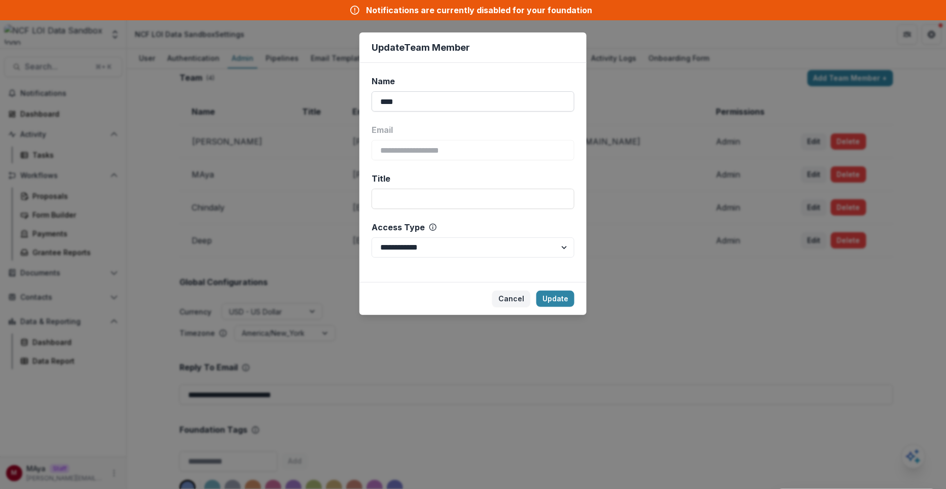
click at [395, 99] on input "****" at bounding box center [473, 101] width 203 height 20
type input "****"
click at [559, 300] on button "Update" at bounding box center [556, 299] width 38 height 16
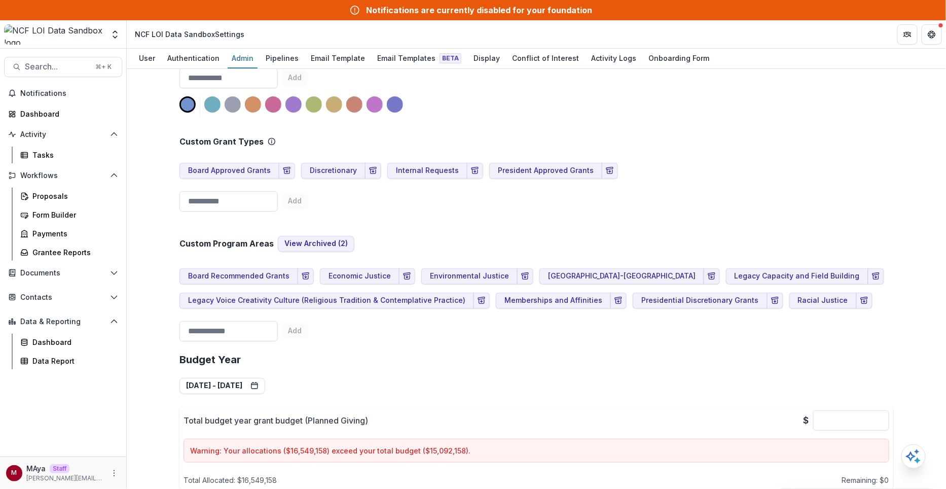
scroll to position [267, 0]
